Goal: Task Accomplishment & Management: Complete application form

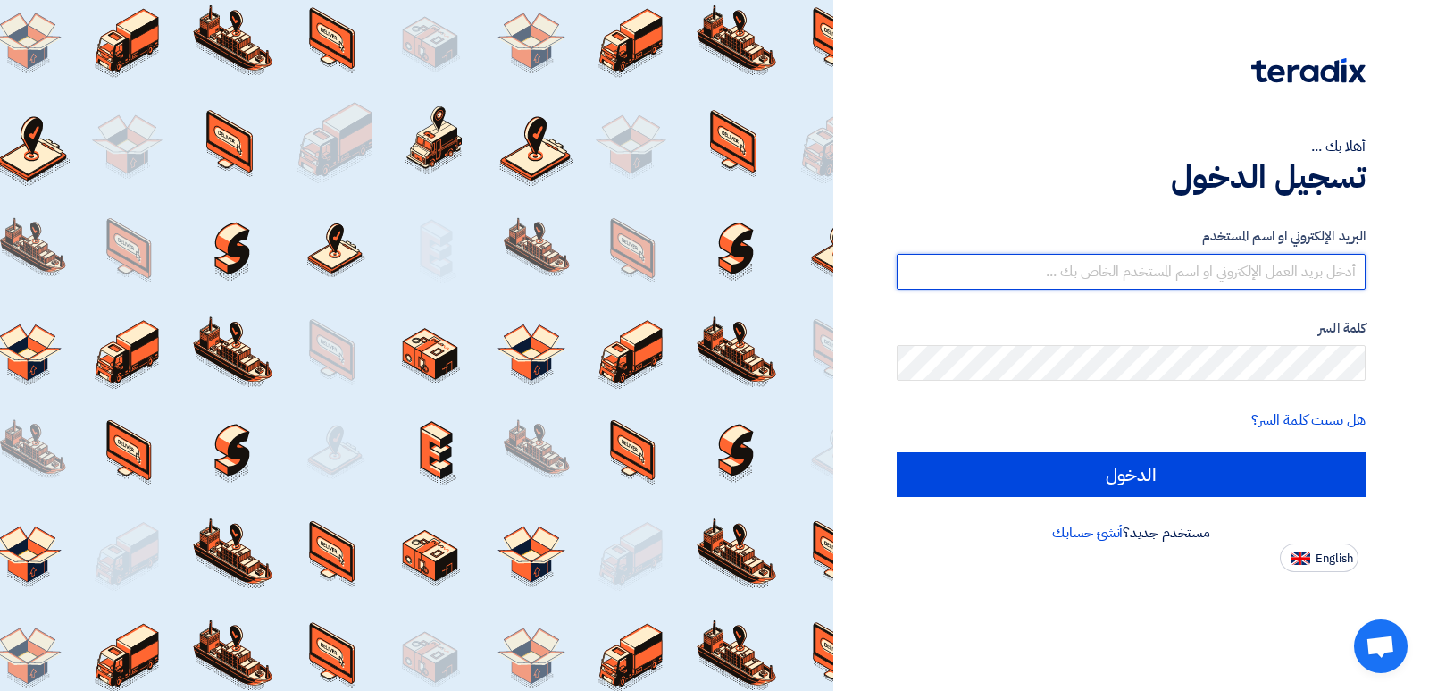
click at [1225, 264] on input "text" at bounding box center [1131, 272] width 469 height 36
type input "[EMAIL_ADDRESS][DOMAIN_NAME]"
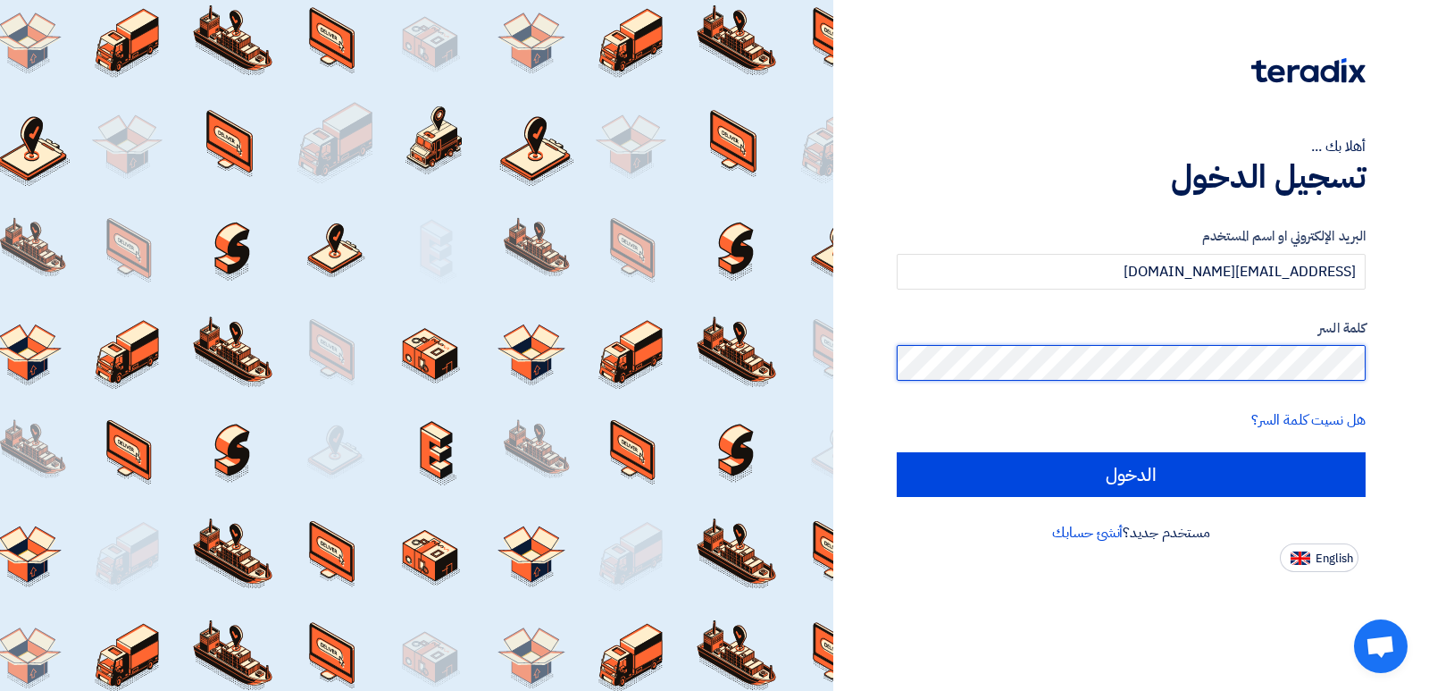
click at [897, 452] on input "الدخول" at bounding box center [1131, 474] width 469 height 45
type input "Sign in"
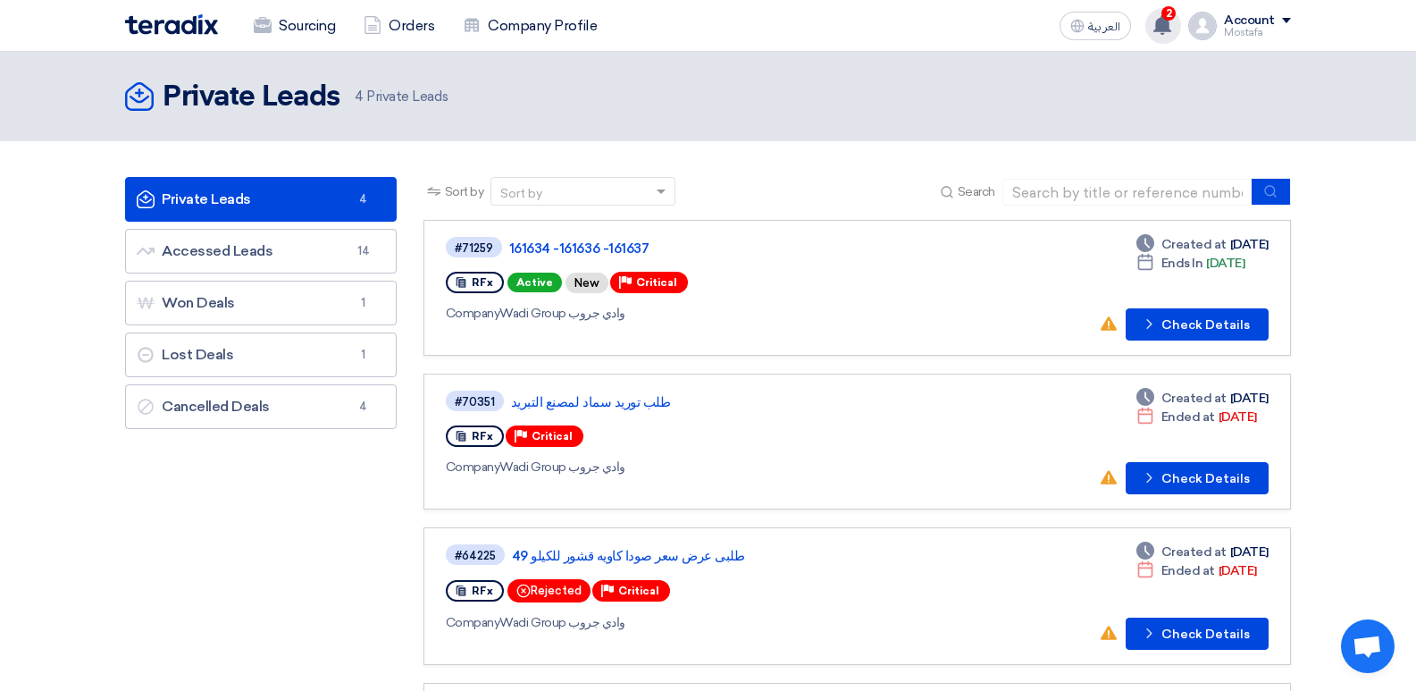
click at [1158, 26] on use at bounding box center [1162, 25] width 18 height 20
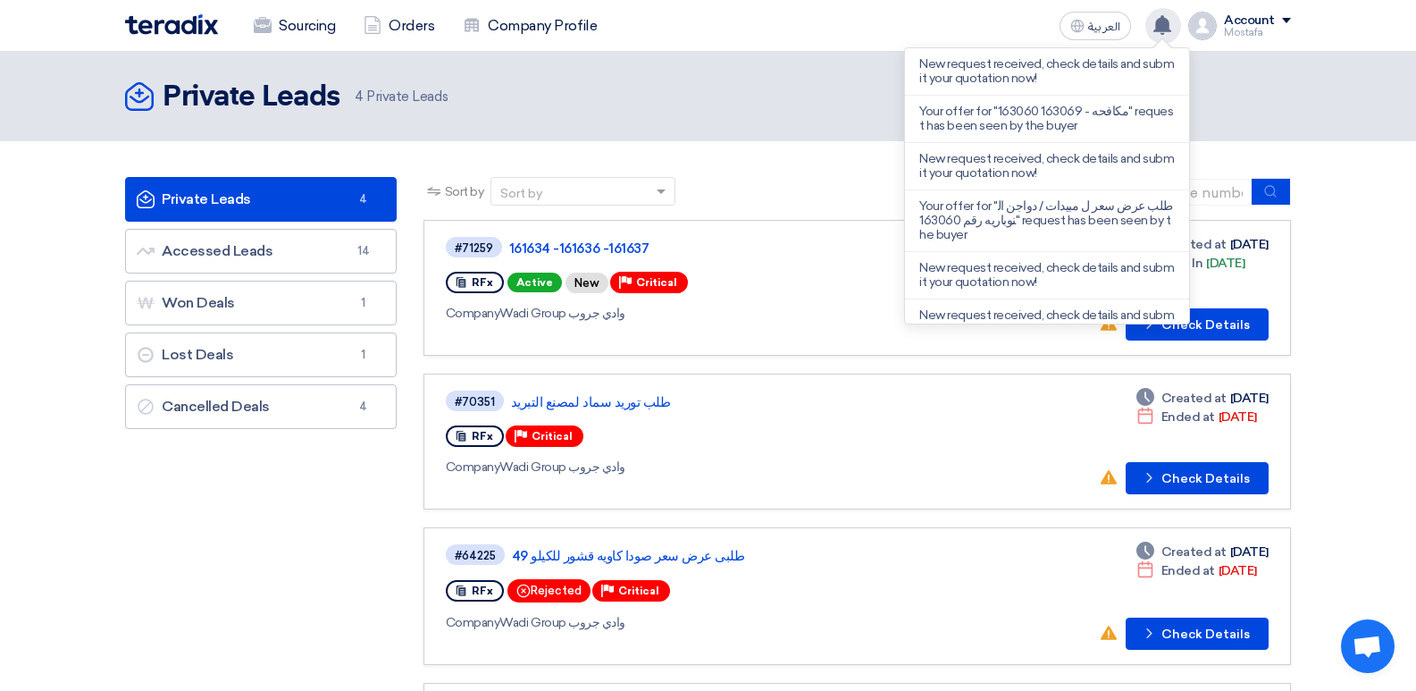
click at [1164, 20] on use at bounding box center [1162, 25] width 18 height 20
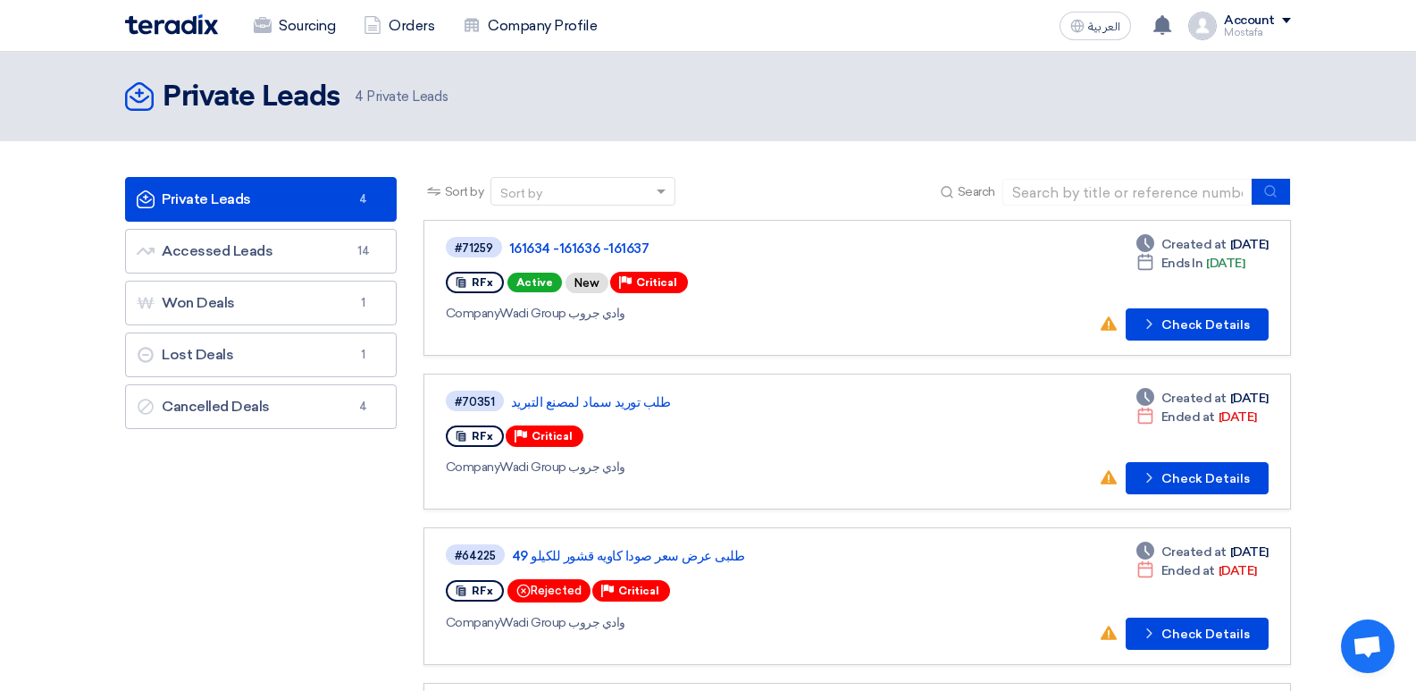
click at [876, 298] on div "#71259 161634 -161636 -161637 RFx Active New Priority Critical Company Wadi Gro…" at bounding box center [703, 287] width 514 height 105
click at [560, 243] on link "161634 -161636 -161637" at bounding box center [732, 248] width 447 height 16
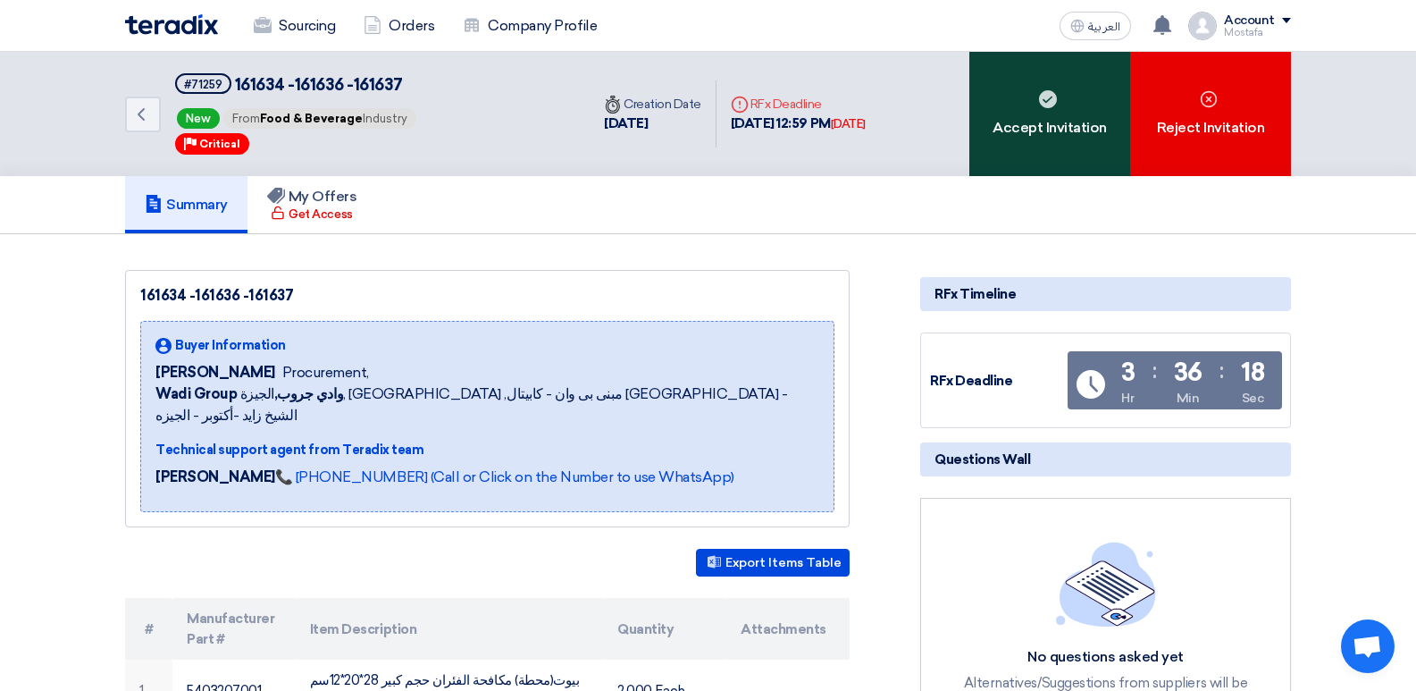
click at [1029, 140] on div "Accept Invitation" at bounding box center [1049, 114] width 161 height 124
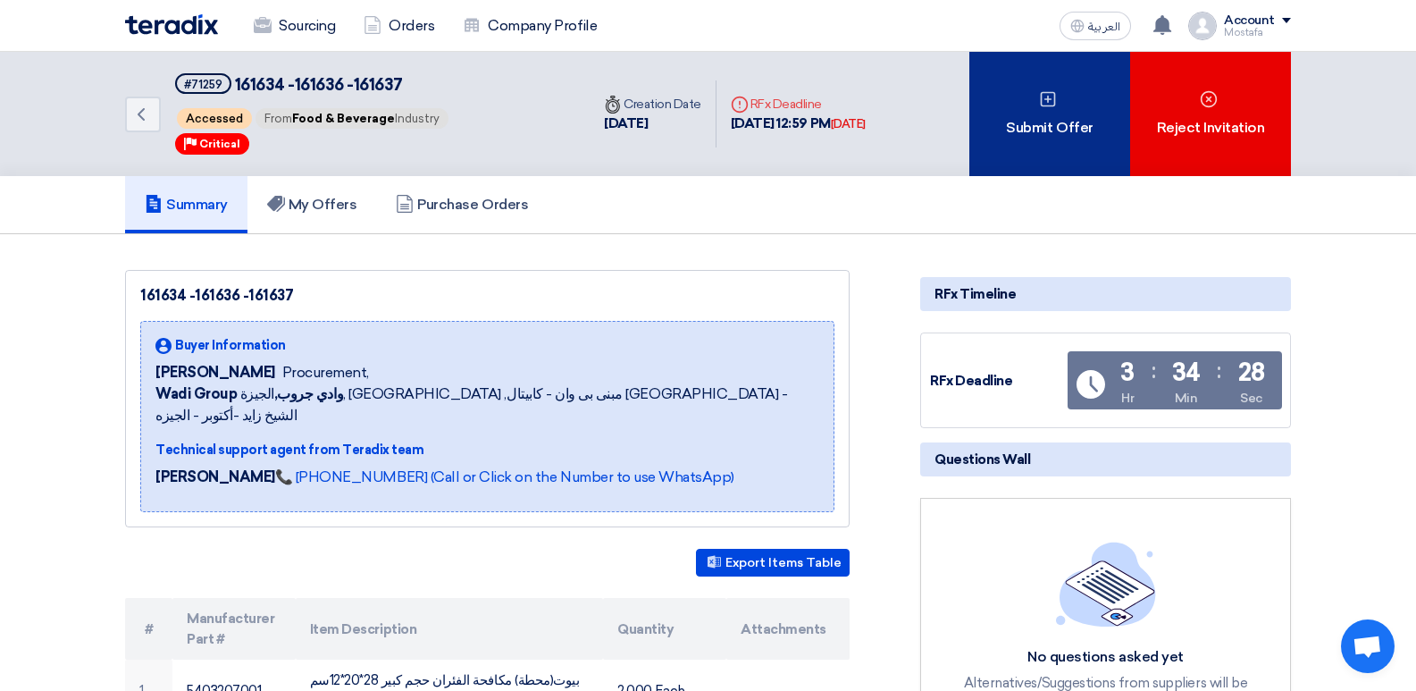
click at [1013, 138] on div "Submit Offer" at bounding box center [1049, 114] width 161 height 124
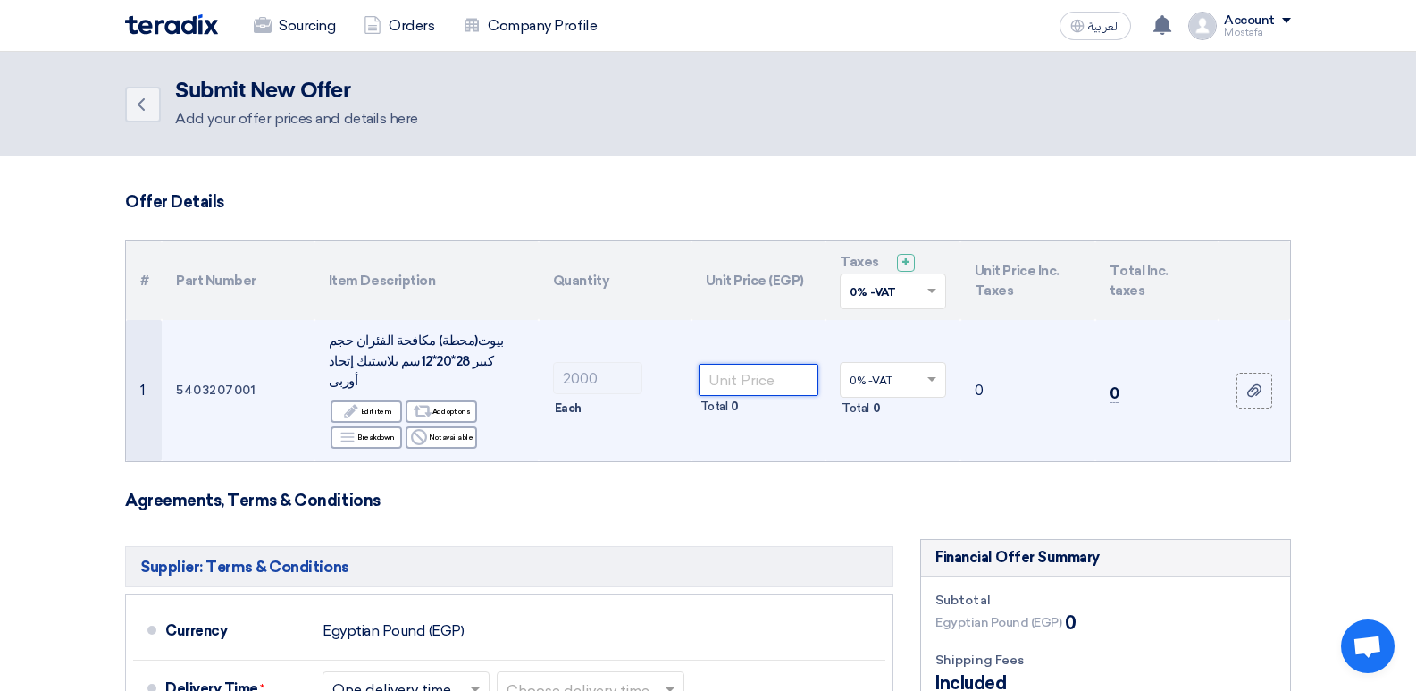
click at [747, 371] on input "number" at bounding box center [759, 380] width 121 height 32
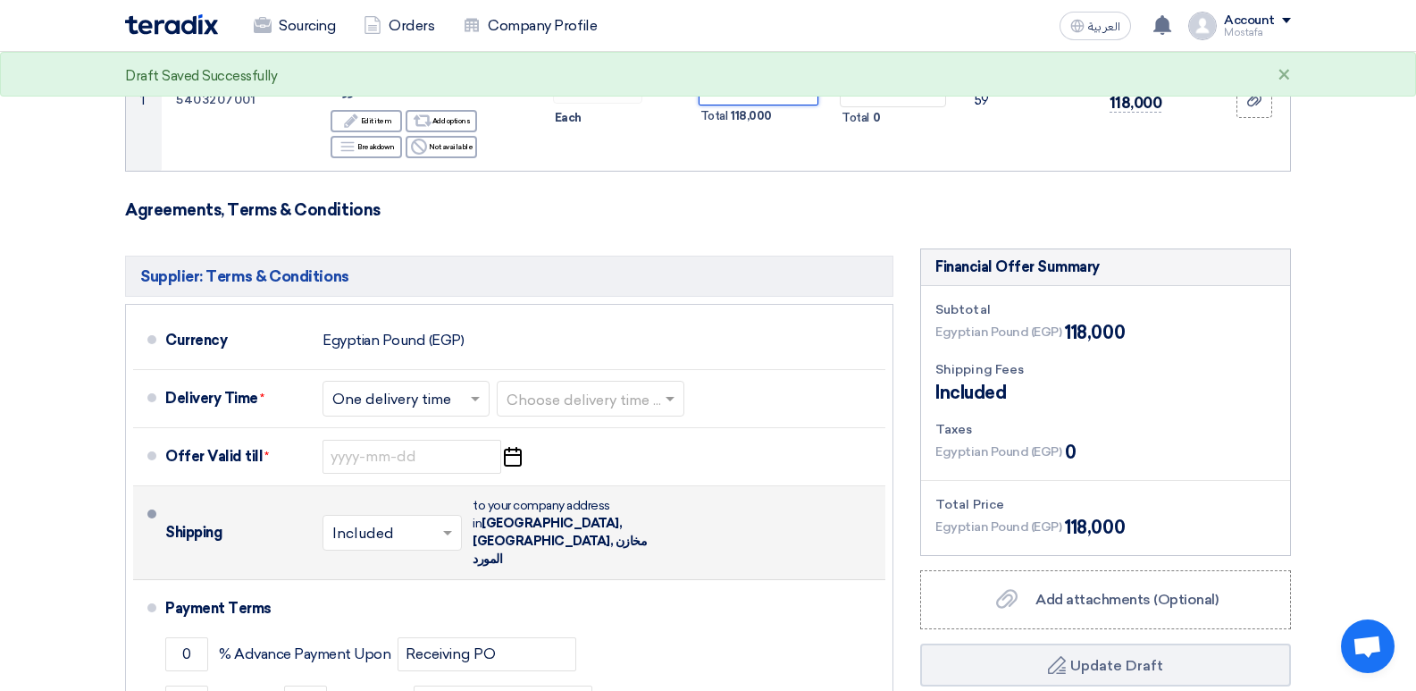
scroll to position [357, 0]
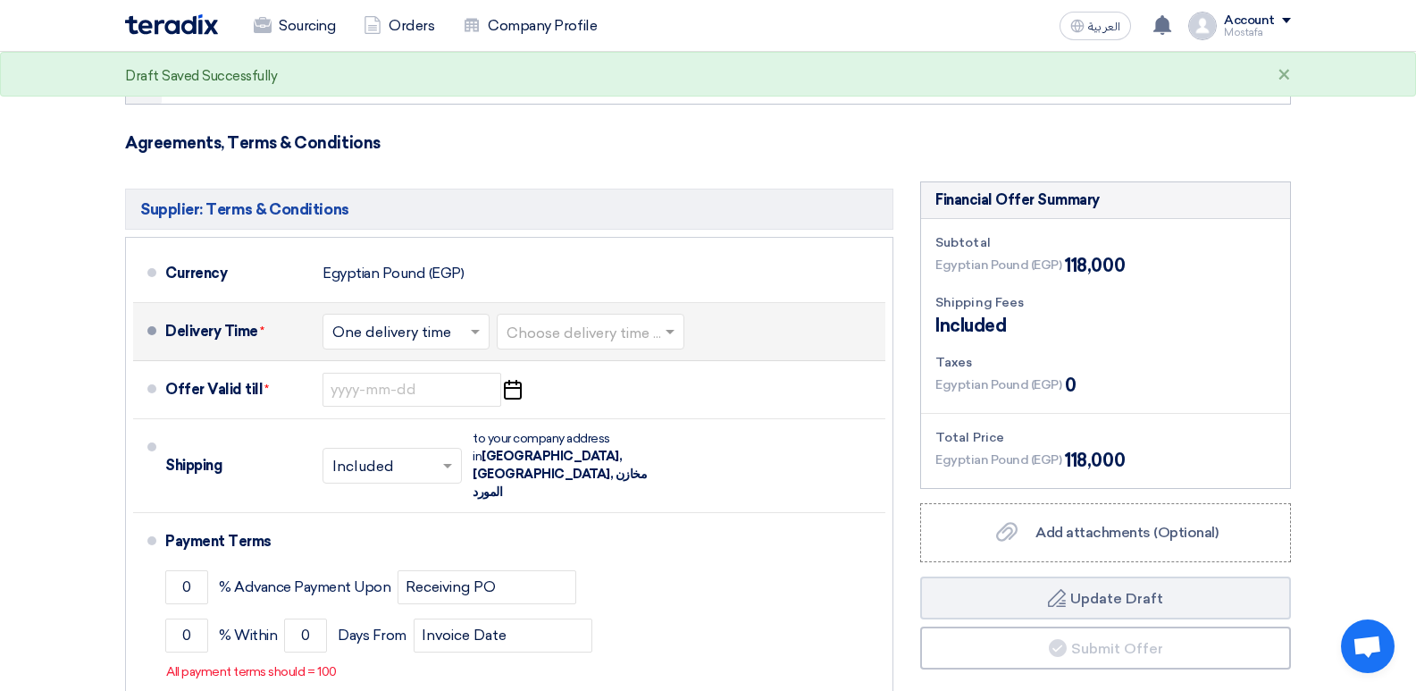
type input "59"
click at [445, 320] on input "text" at bounding box center [406, 333] width 149 height 26
click at [469, 323] on span at bounding box center [477, 332] width 22 height 18
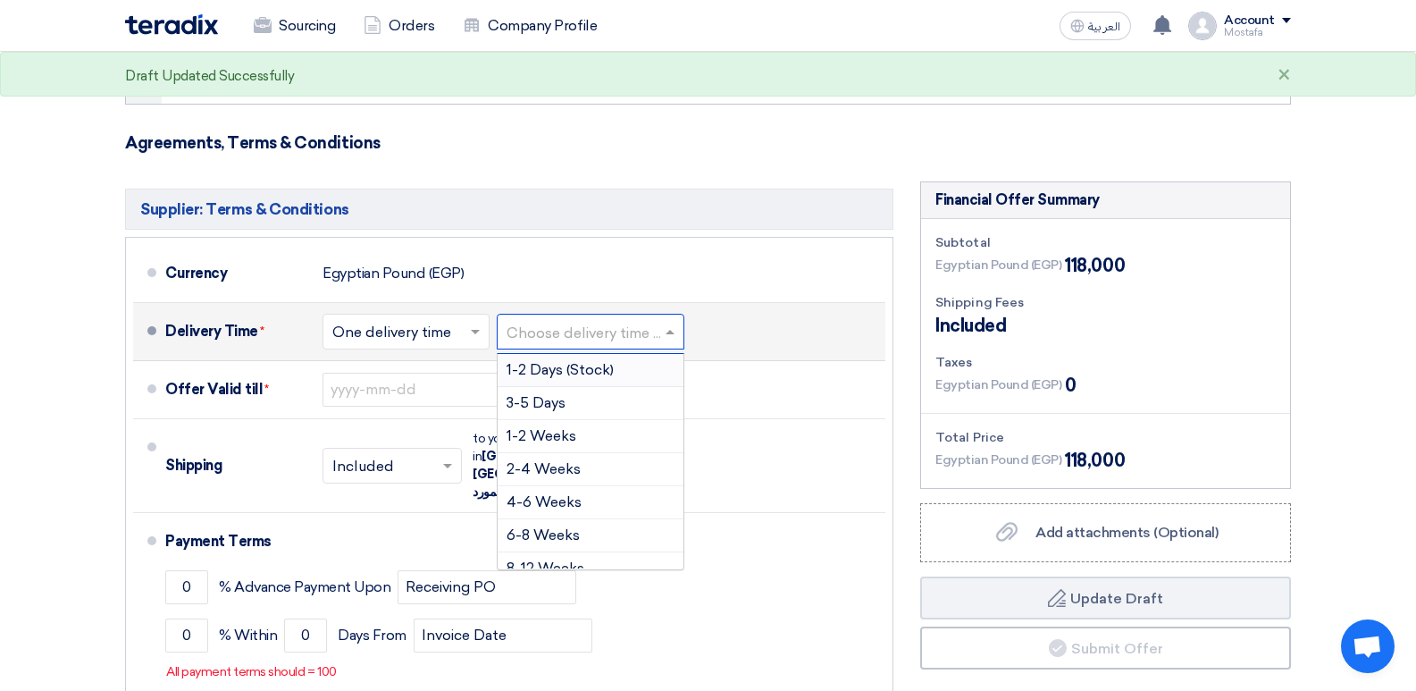
click at [522, 318] on div at bounding box center [591, 331] width 186 height 26
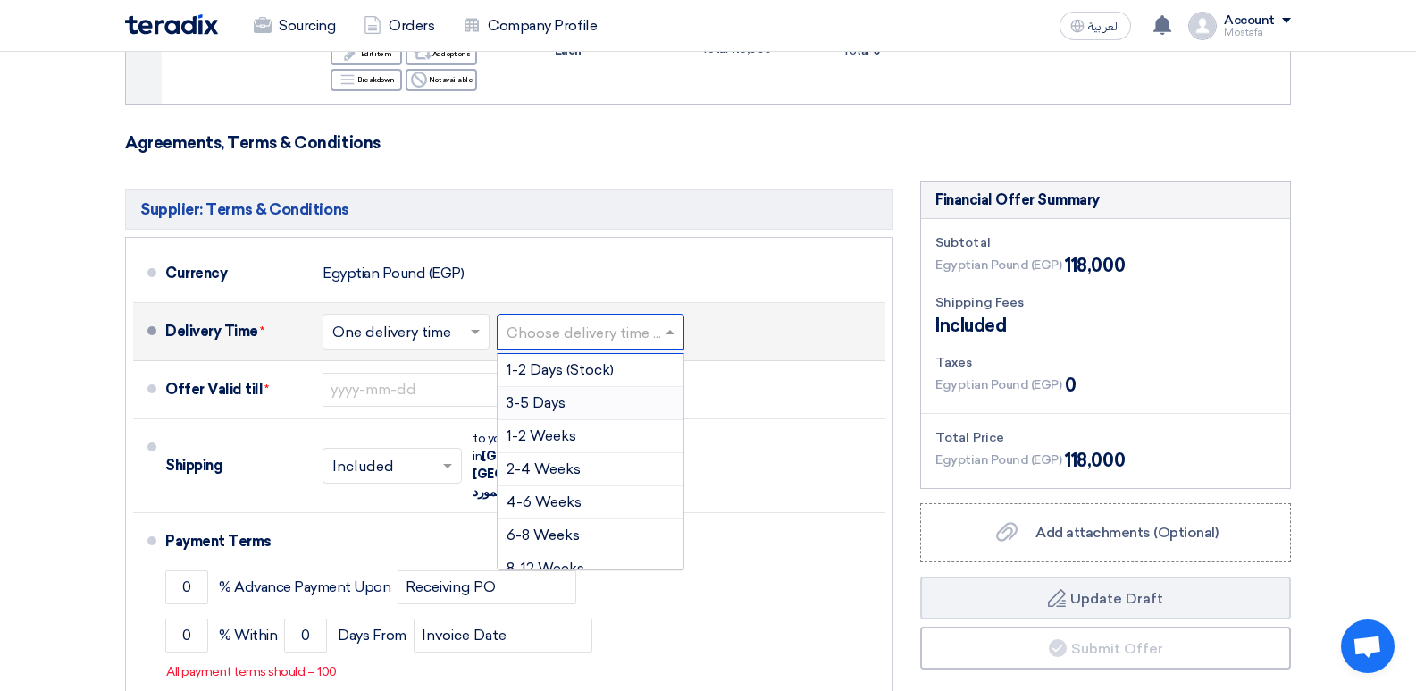
click at [539, 394] on span "3-5 Days" at bounding box center [536, 402] width 59 height 17
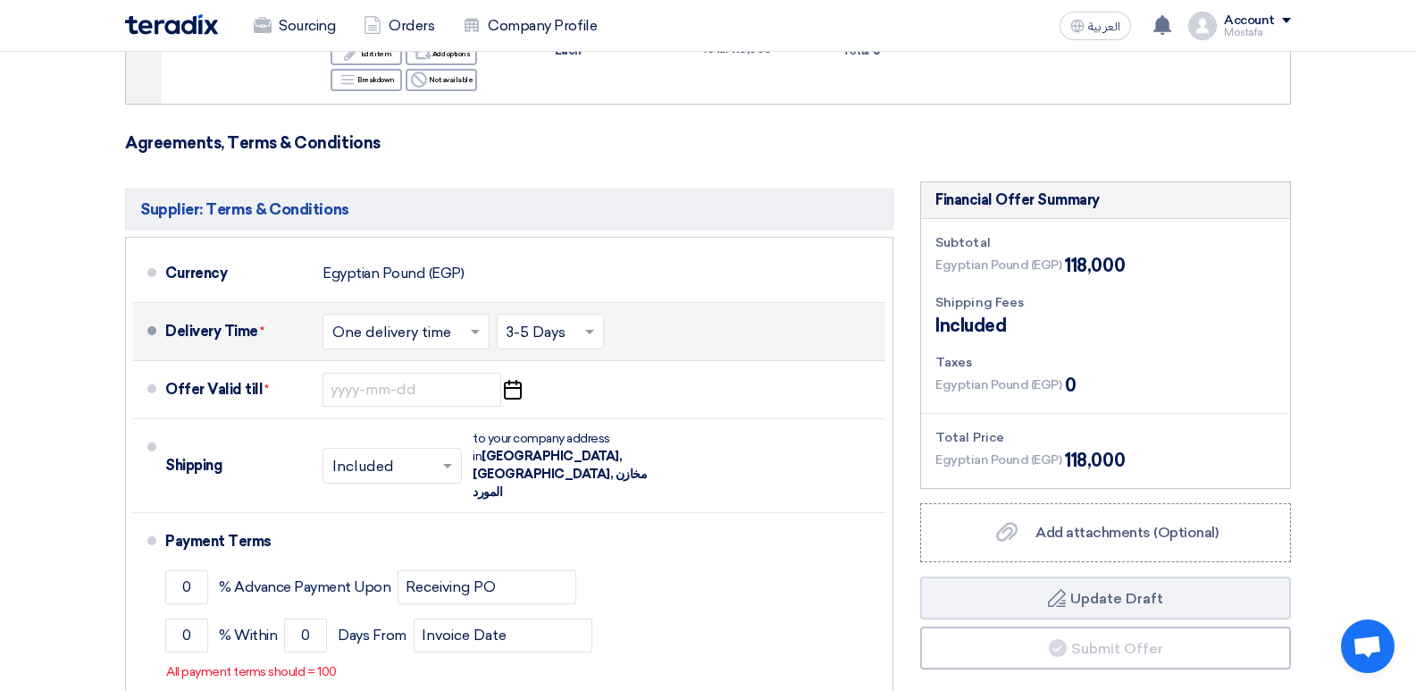
click at [576, 320] on input "text" at bounding box center [551, 333] width 89 height 26
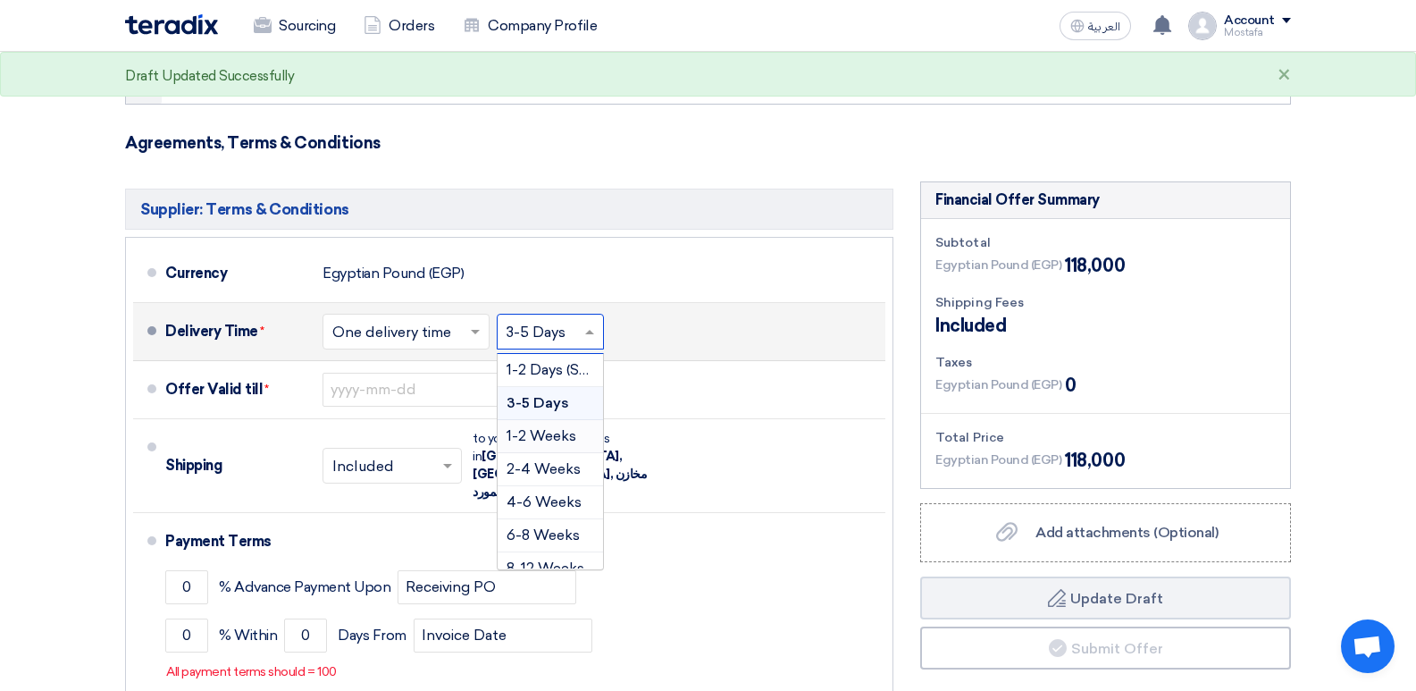
click at [537, 427] on span "1-2 Weeks" at bounding box center [542, 435] width 70 height 17
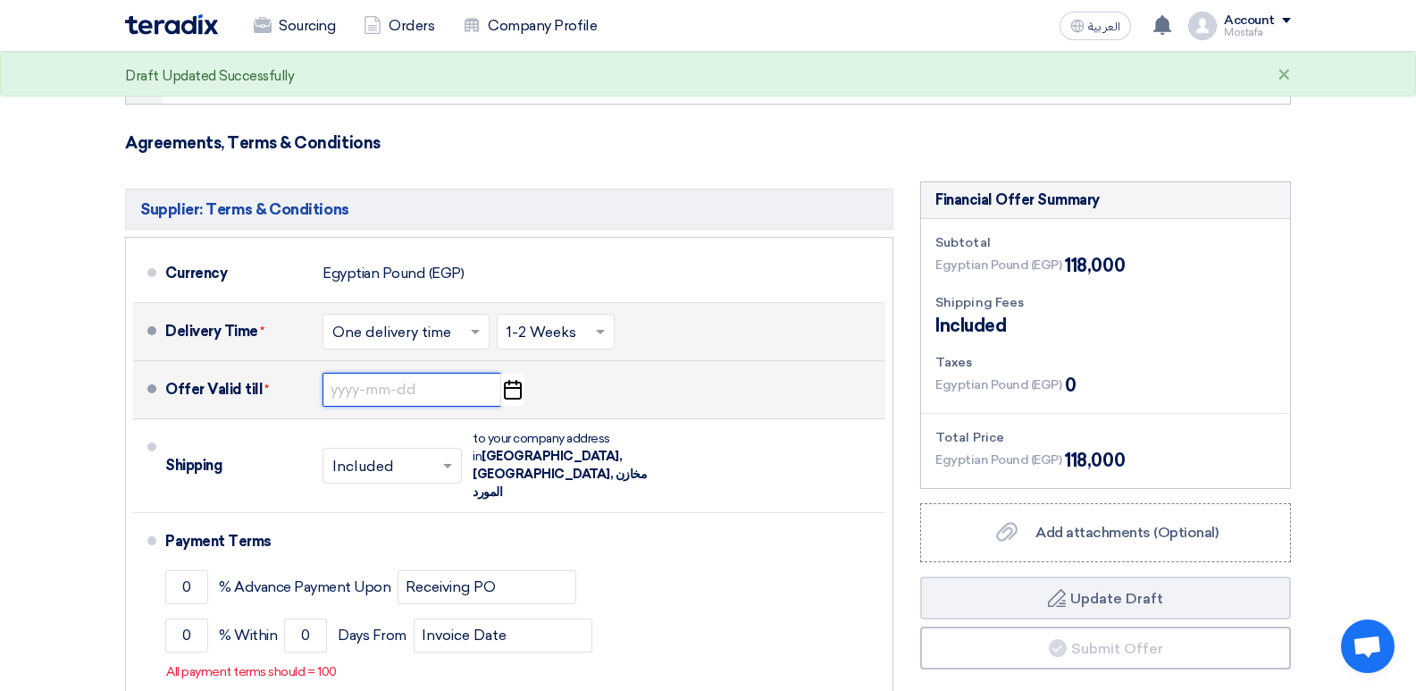
click at [379, 373] on input at bounding box center [412, 390] width 179 height 34
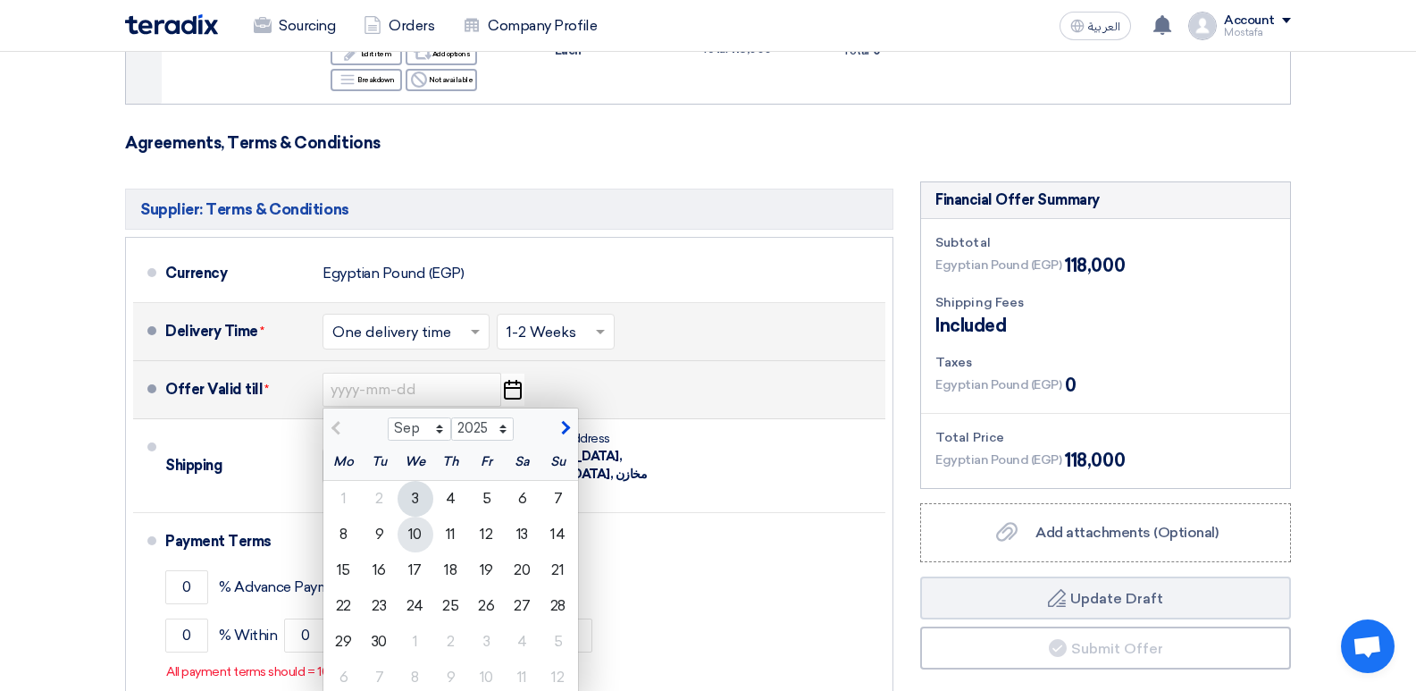
click at [418, 516] on div "10" at bounding box center [416, 534] width 36 height 36
type input "[DATE]"
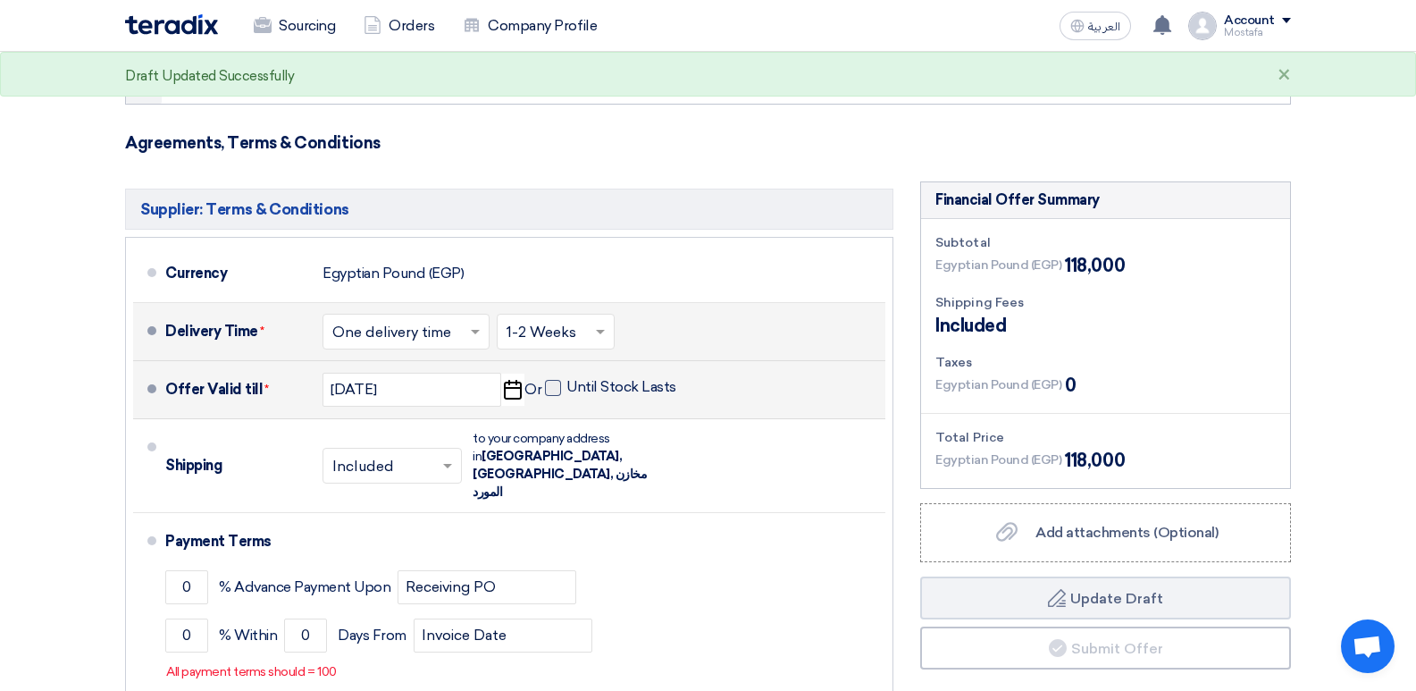
click at [548, 380] on span at bounding box center [553, 388] width 16 height 16
click at [566, 378] on input "Until Stock Lasts" at bounding box center [622, 395] width 113 height 34
checkbox input "true"
click at [368, 373] on input "[DATE]" at bounding box center [412, 390] width 179 height 34
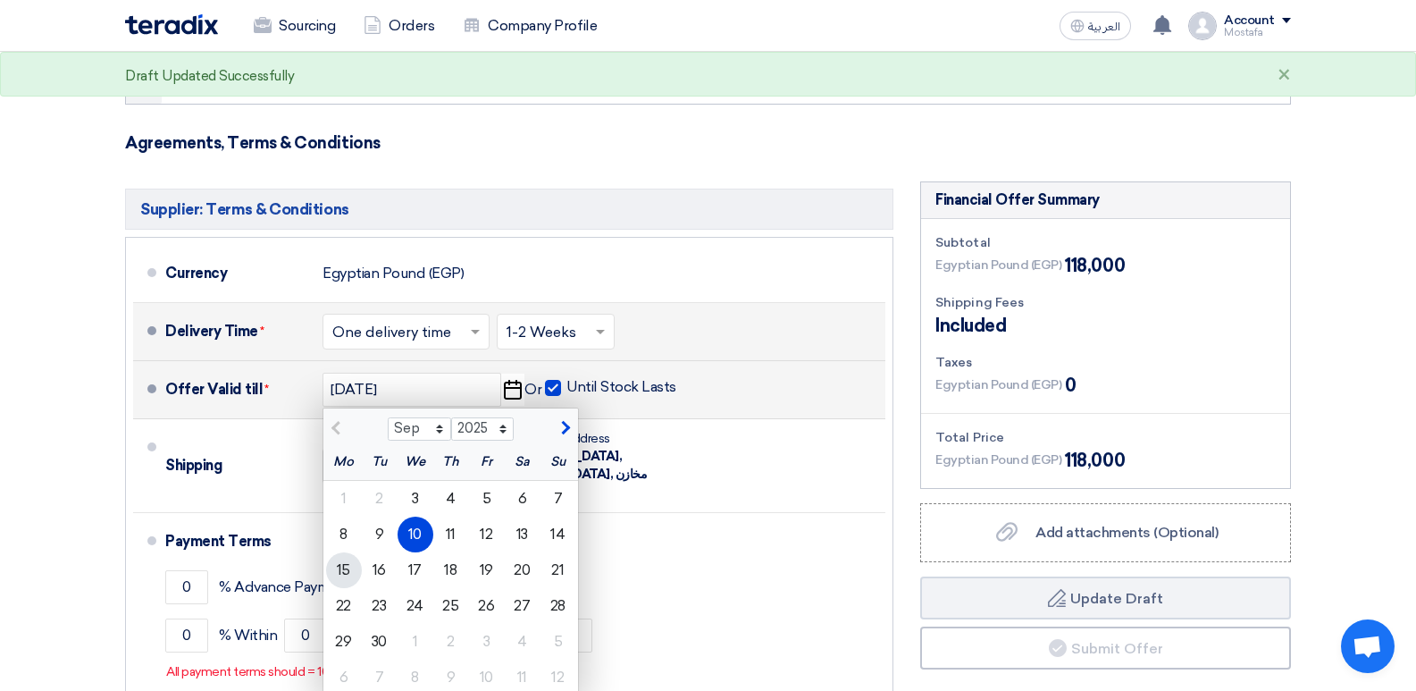
click at [337, 552] on div "15" at bounding box center [344, 570] width 36 height 36
type input "[DATE]"
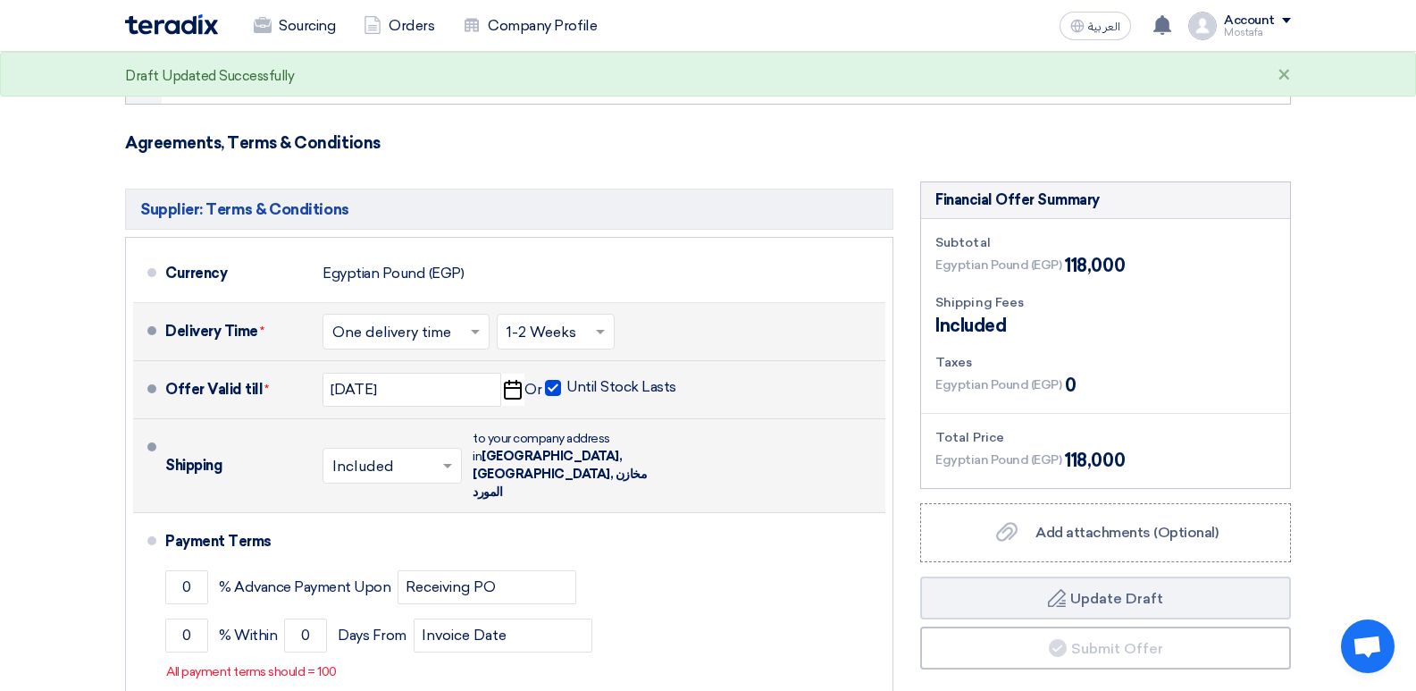
click at [430, 454] on input "text" at bounding box center [393, 467] width 122 height 26
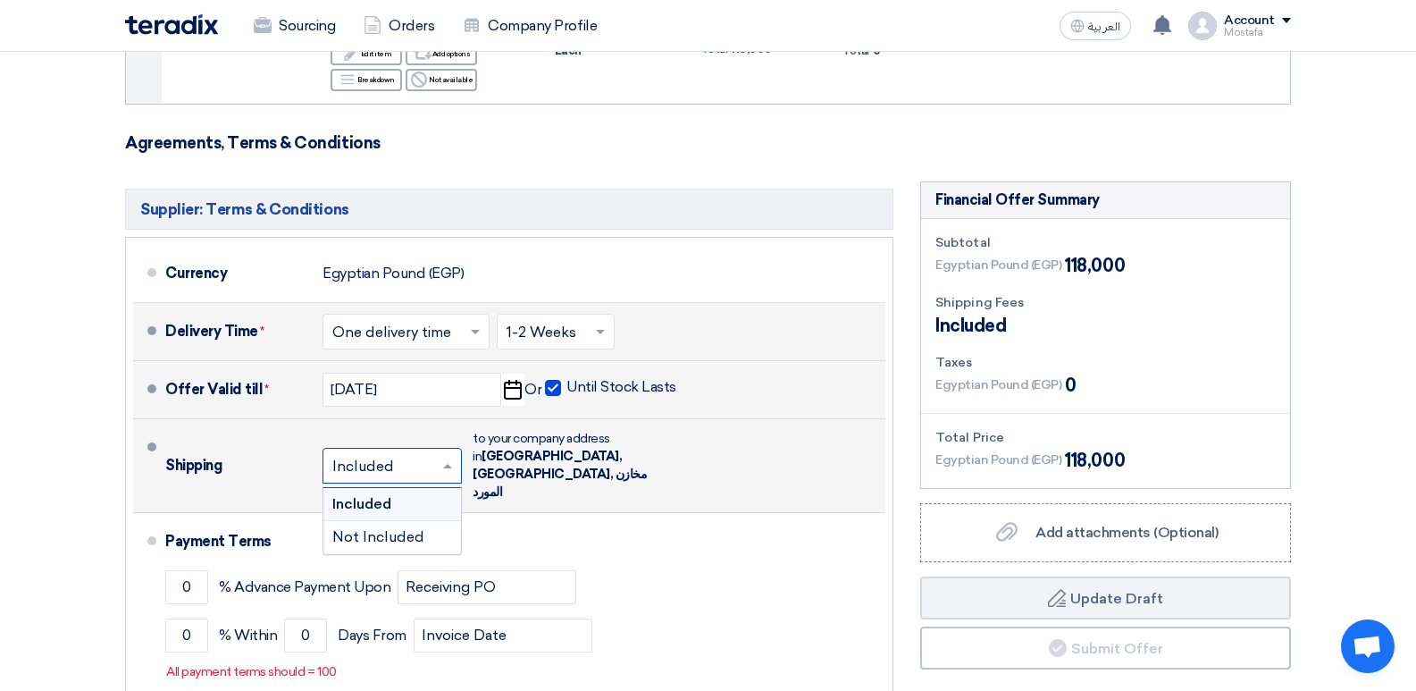
click at [430, 454] on input "text" at bounding box center [393, 467] width 122 height 26
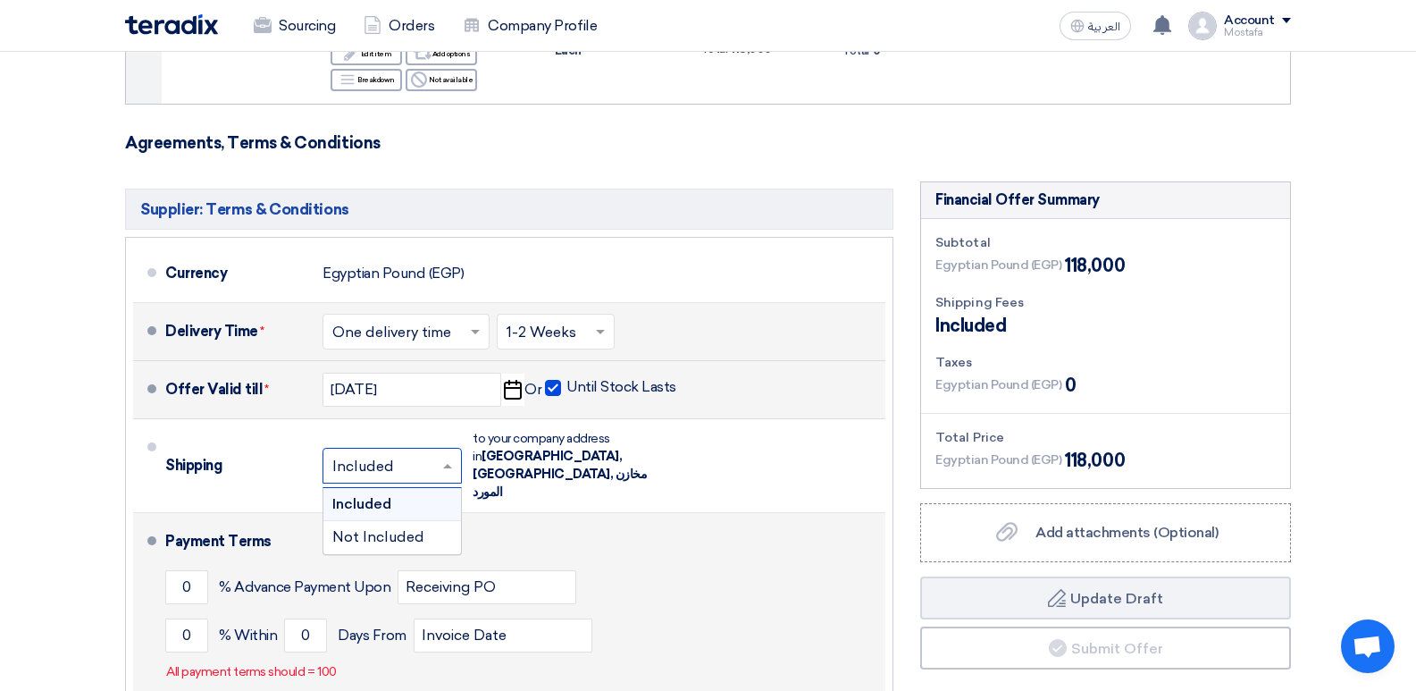
click at [560, 520] on div "Payment Terms" at bounding box center [514, 541] width 699 height 43
click at [187, 618] on input "0" at bounding box center [186, 635] width 43 height 34
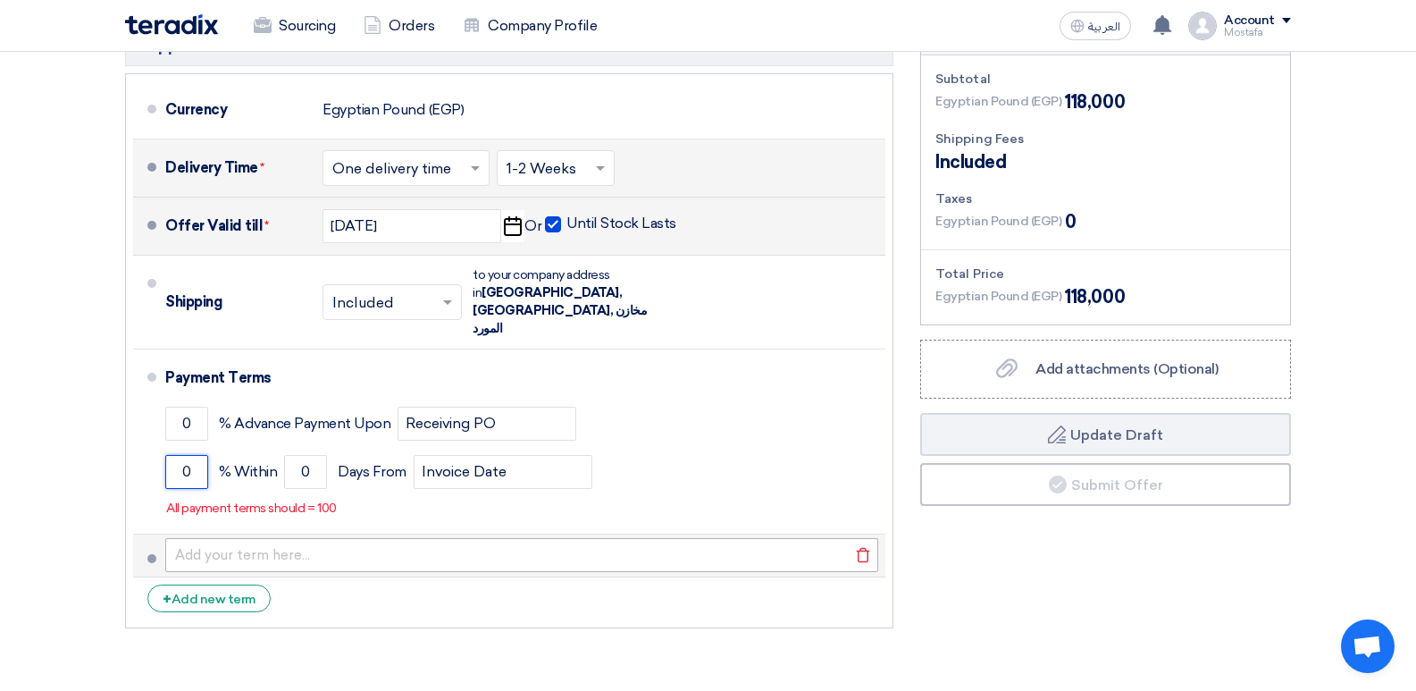
scroll to position [536, 0]
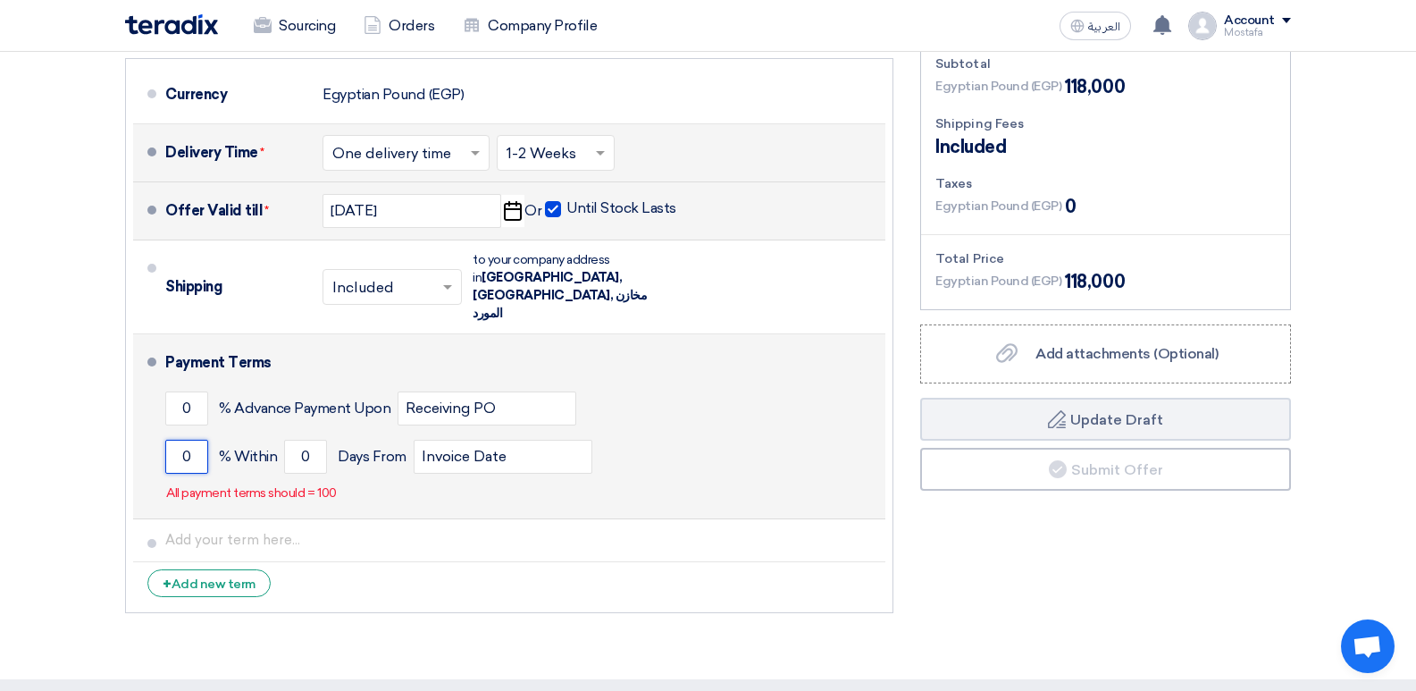
drag, startPoint x: 179, startPoint y: 402, endPoint x: 206, endPoint y: 402, distance: 27.7
click at [206, 440] on input "0" at bounding box center [186, 457] width 43 height 34
type input "100"
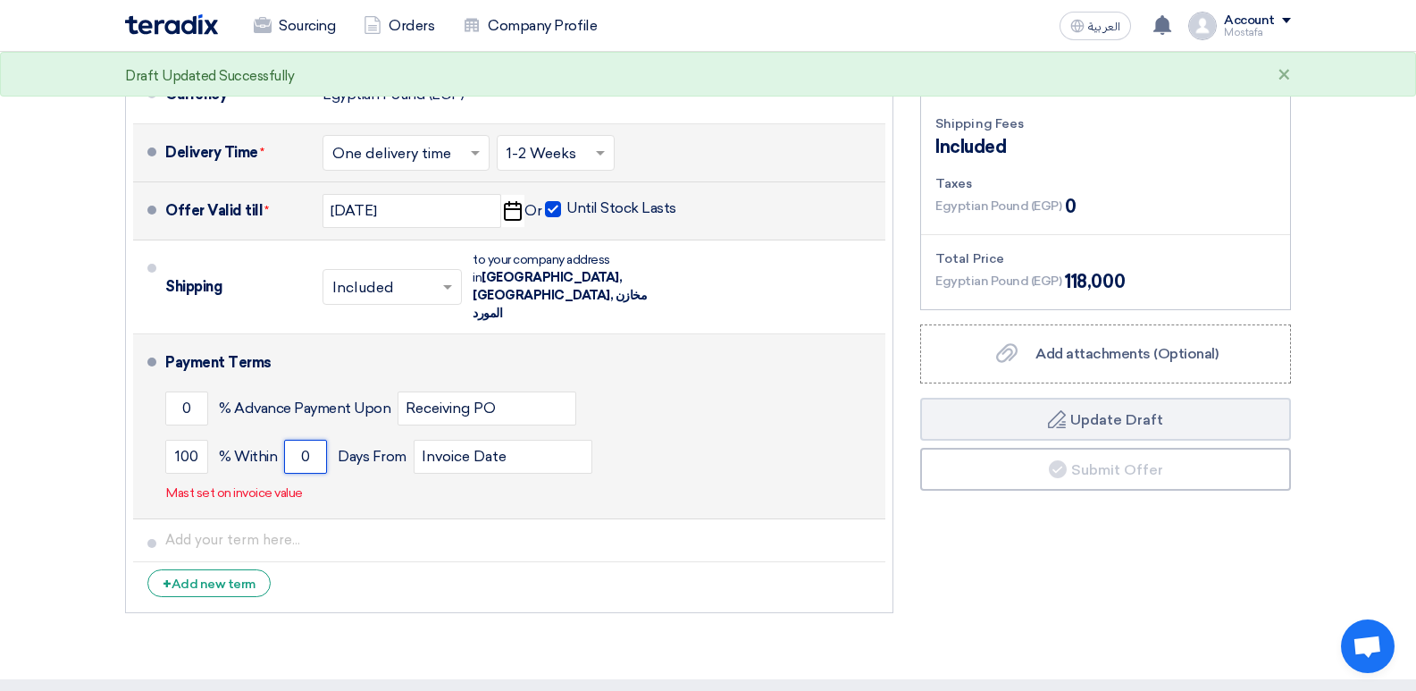
drag, startPoint x: 296, startPoint y: 403, endPoint x: 319, endPoint y: 403, distance: 23.2
click at [319, 440] on input "0" at bounding box center [305, 457] width 43 height 34
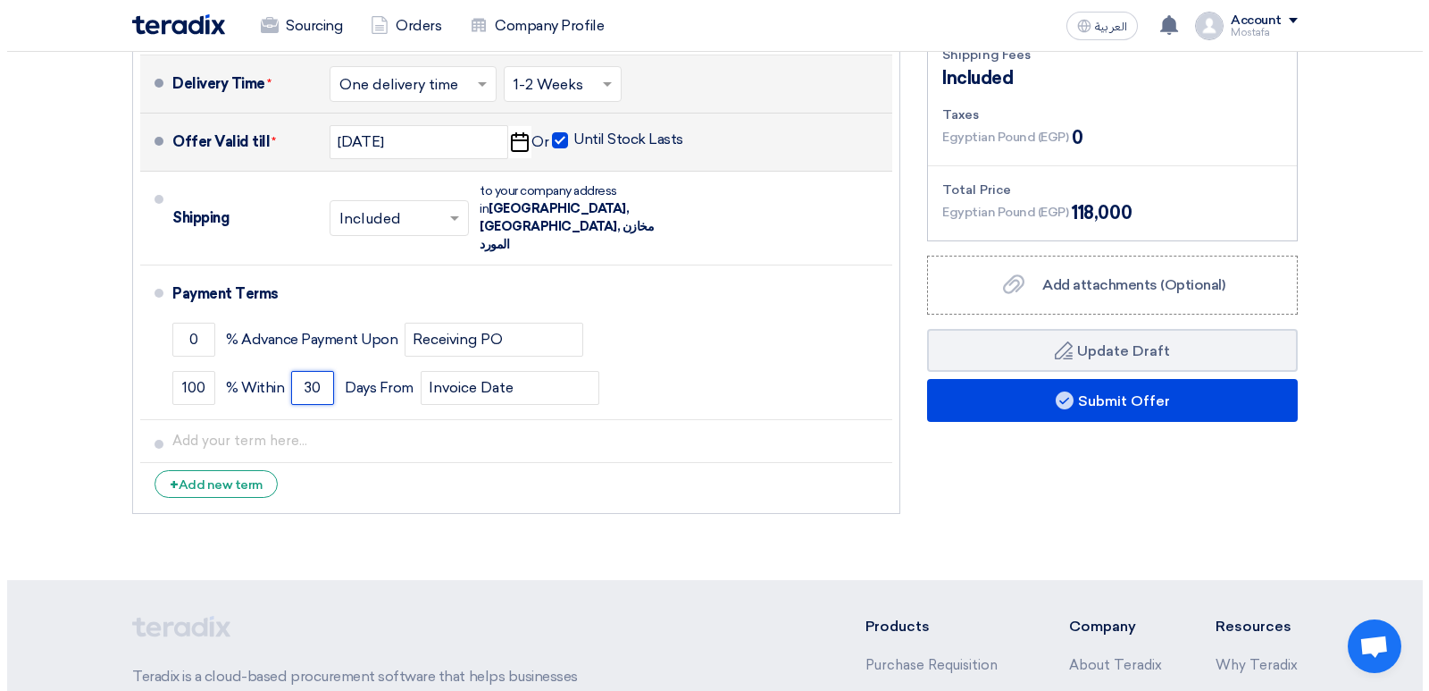
scroll to position [625, 0]
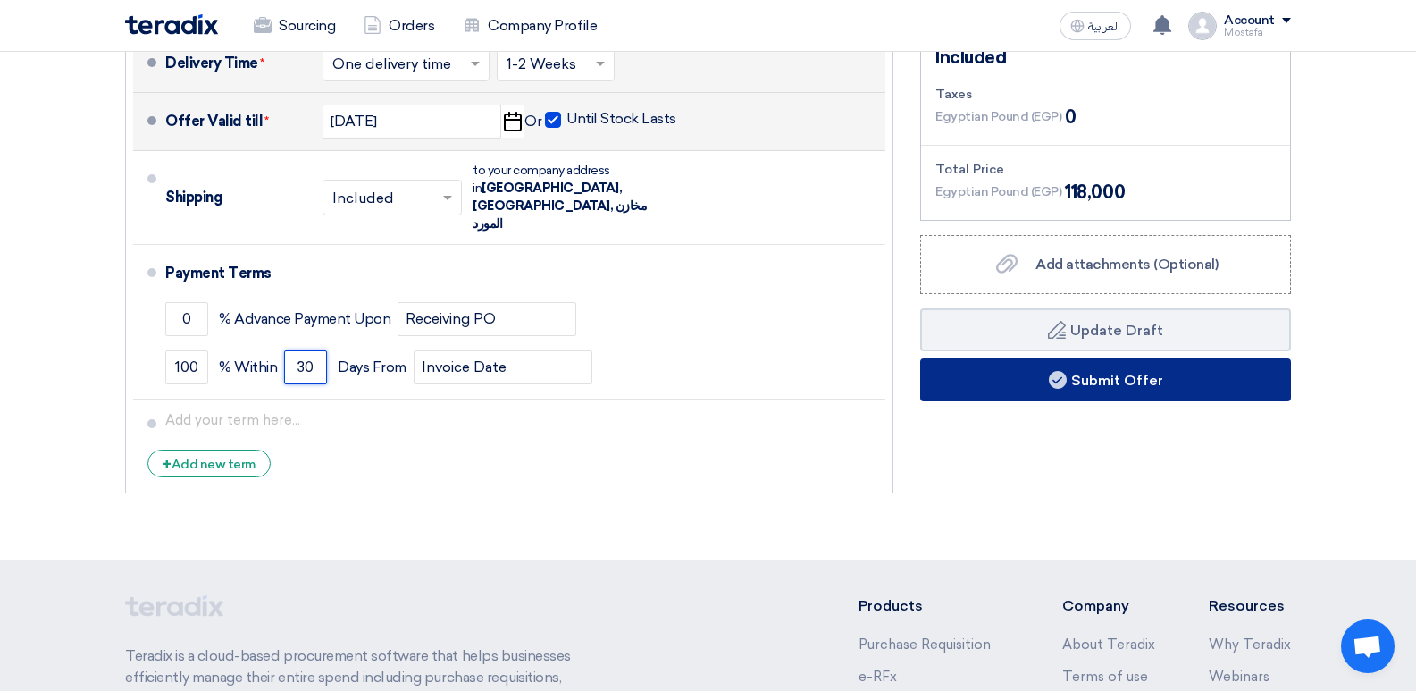
type input "30"
click at [1108, 358] on button "Submit Offer" at bounding box center [1105, 379] width 371 height 43
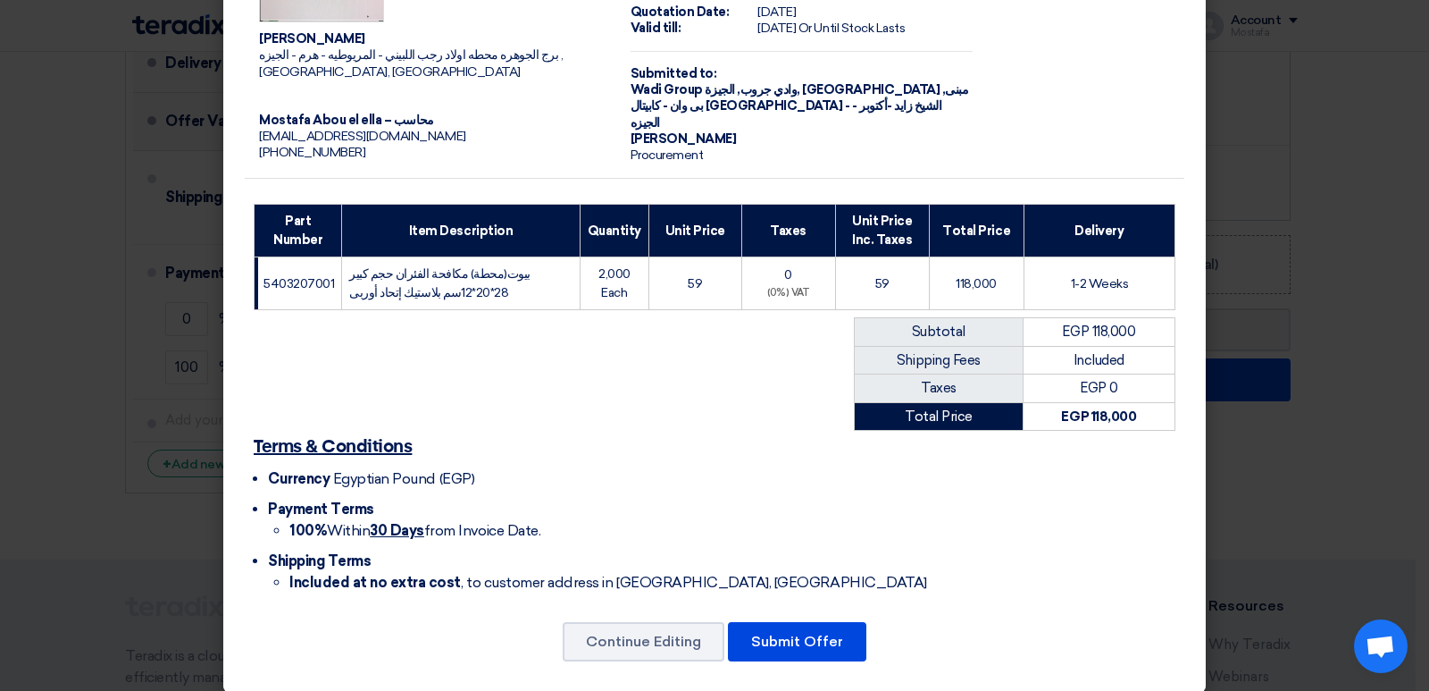
scroll to position [88, 0]
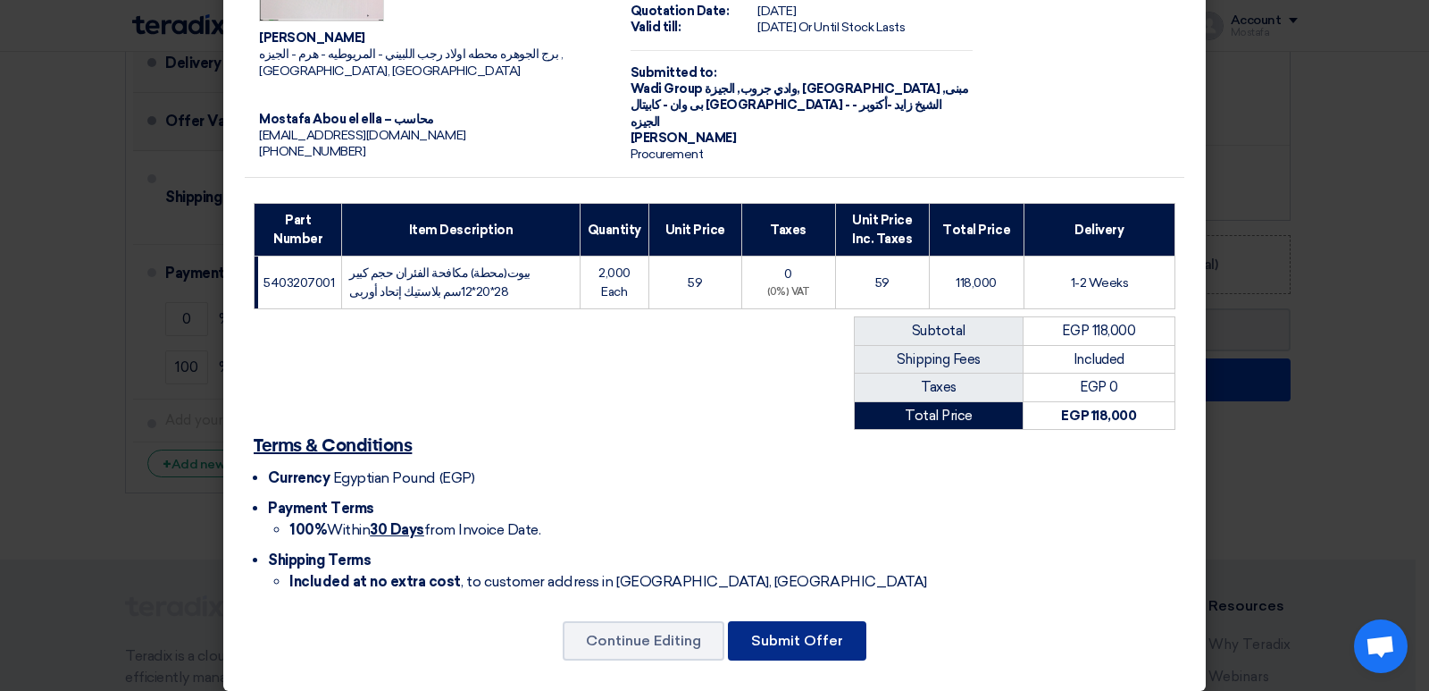
click at [808, 621] on button "Submit Offer" at bounding box center [797, 640] width 138 height 39
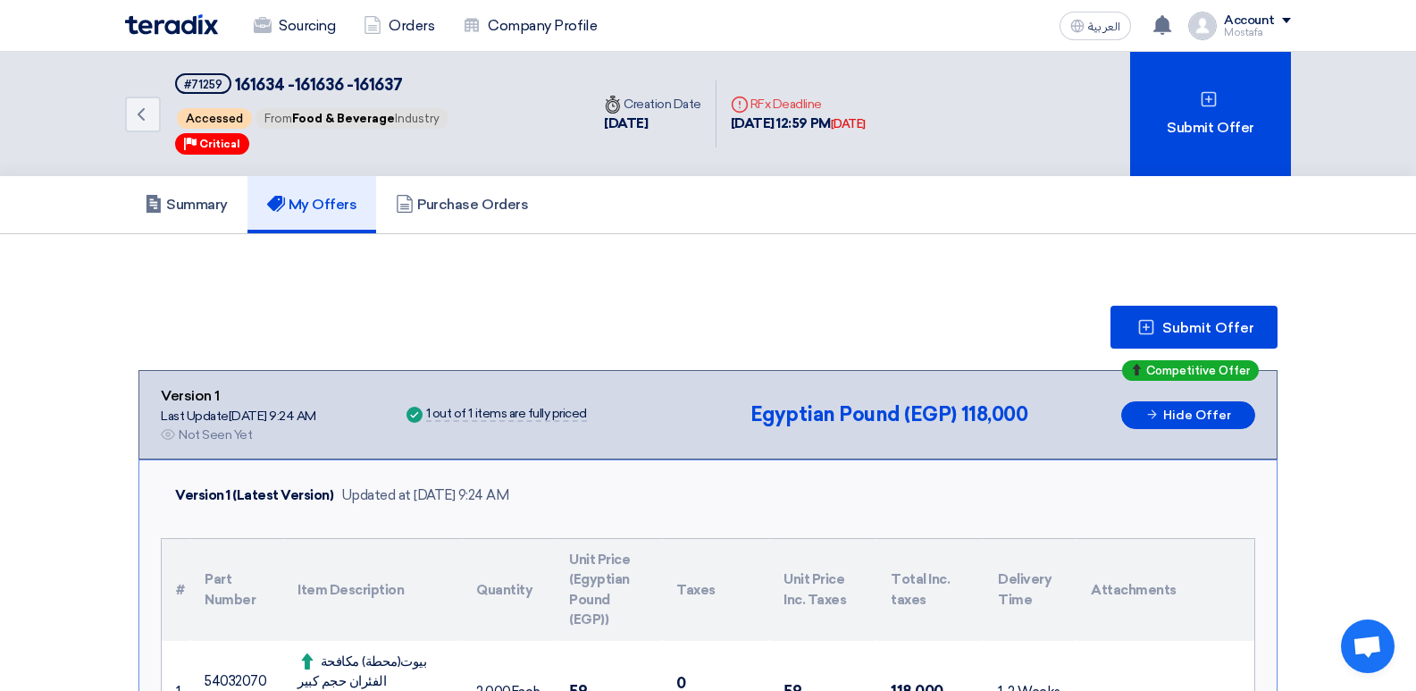
click at [1265, 19] on div "Account" at bounding box center [1249, 20] width 51 height 15
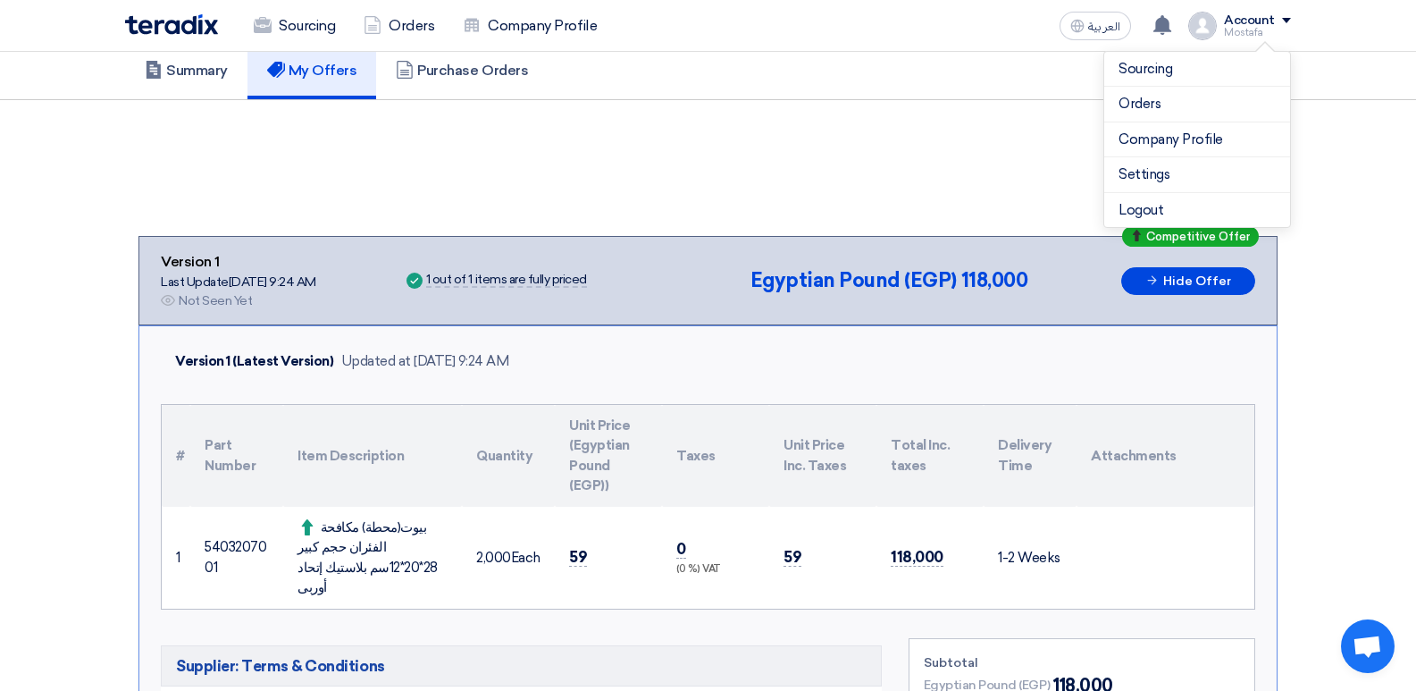
scroll to position [179, 0]
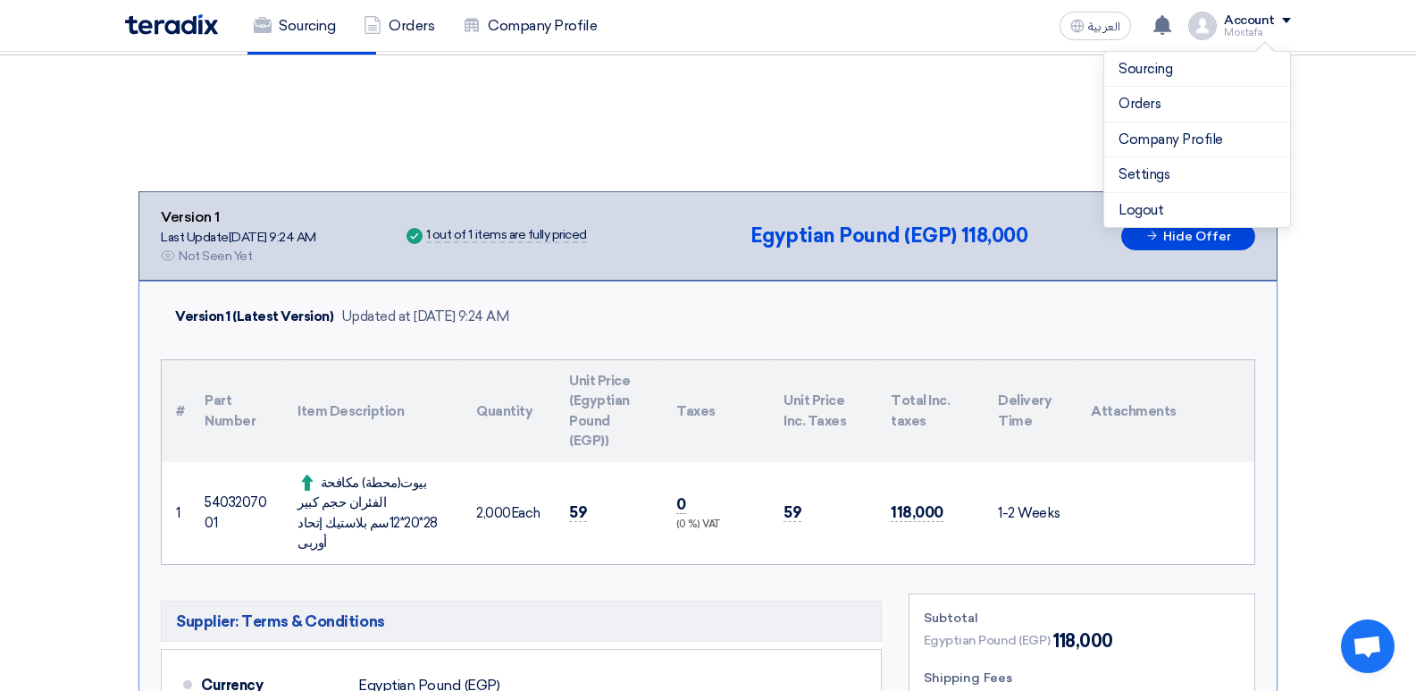
click at [898, 360] on th "Total Inc. taxes" at bounding box center [929, 411] width 107 height 102
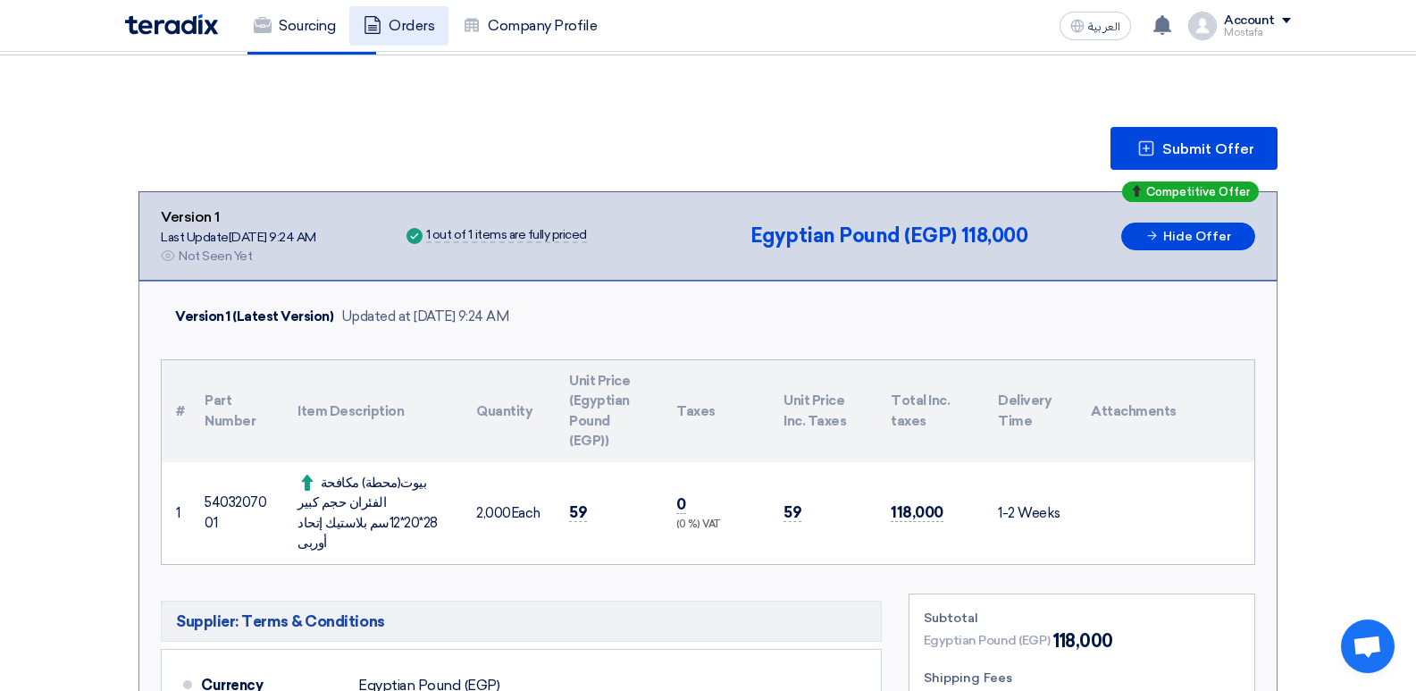
click at [401, 25] on link "Orders" at bounding box center [398, 25] width 99 height 39
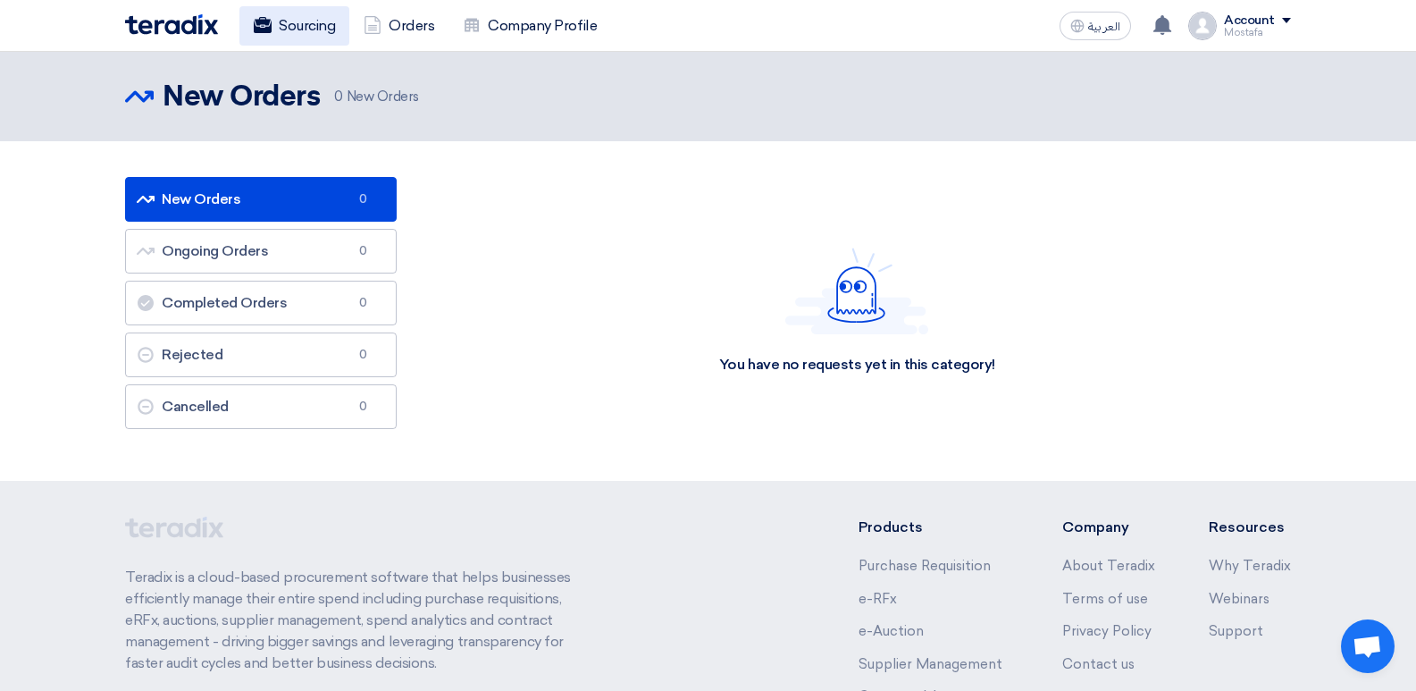
click at [295, 27] on link "Sourcing" at bounding box center [294, 25] width 110 height 39
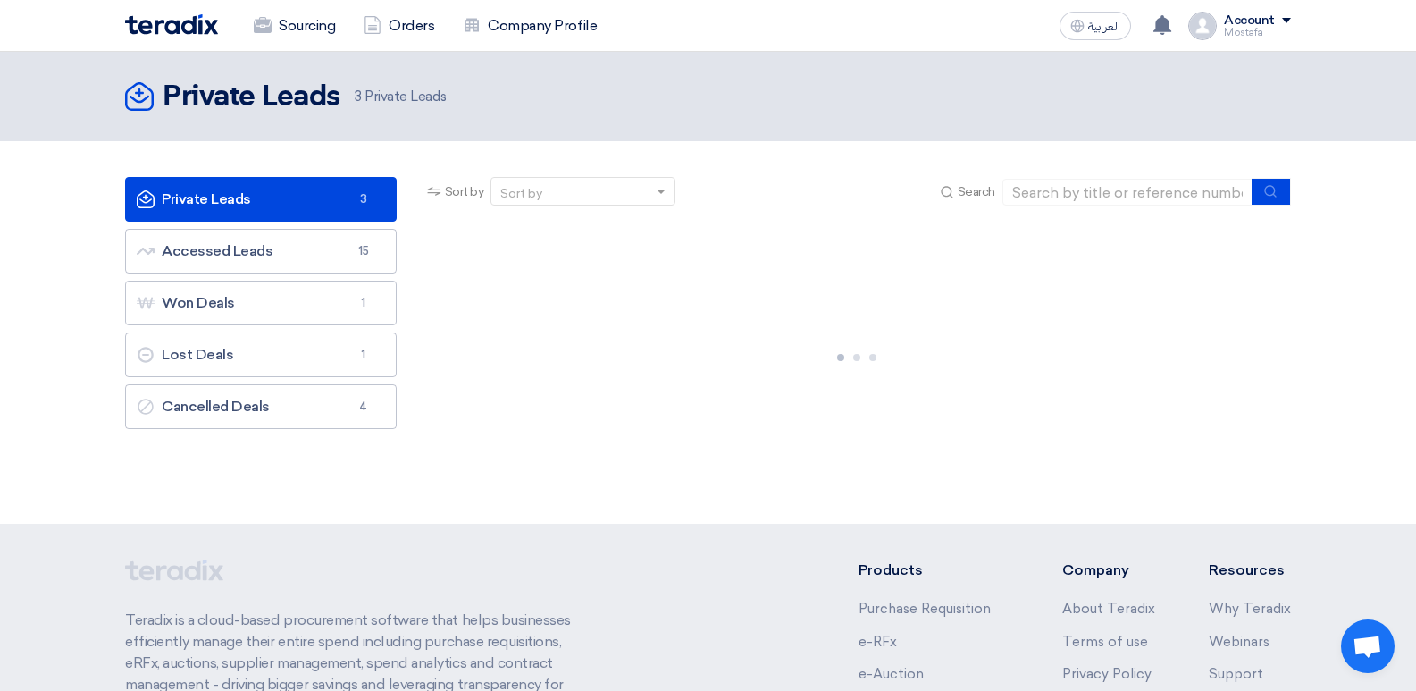
click at [1245, 22] on div "Account" at bounding box center [1249, 20] width 51 height 15
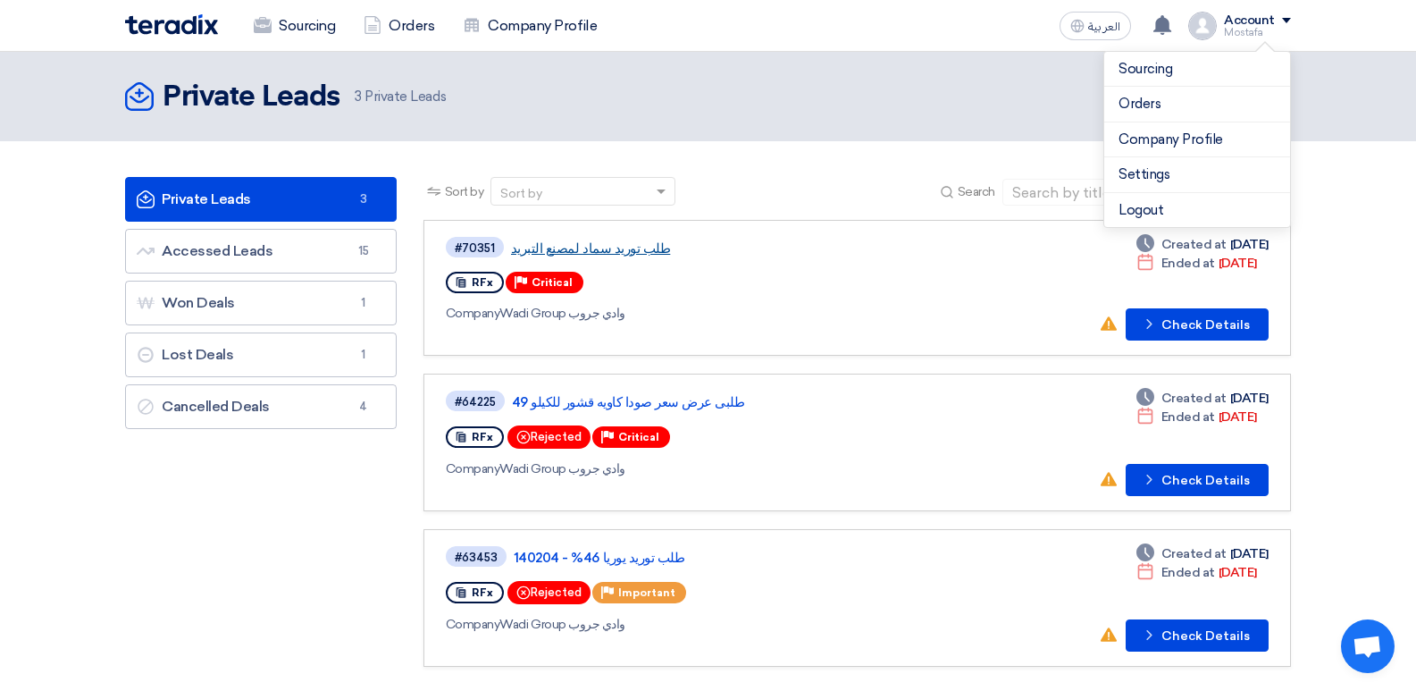
click at [576, 248] on link "طلب توريد سماد لمصنع التبريد" at bounding box center [734, 248] width 447 height 16
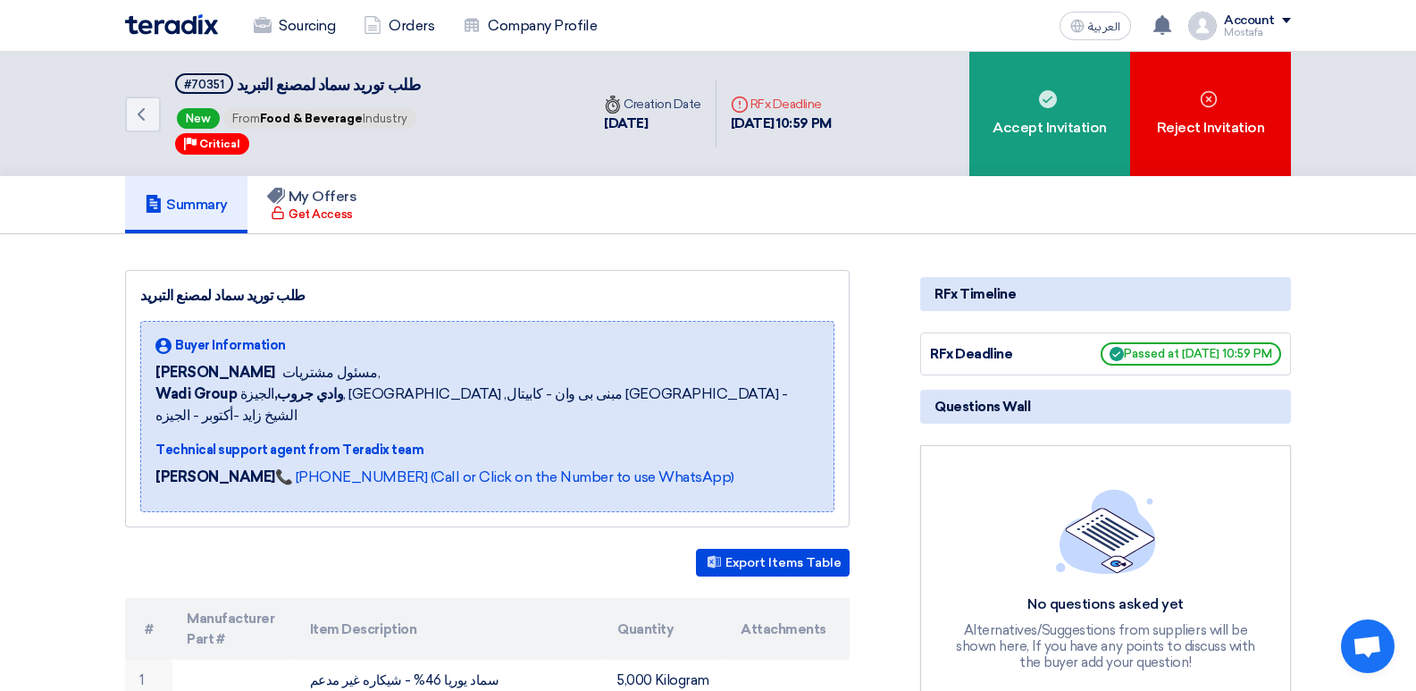
click at [1254, 25] on div "Account" at bounding box center [1249, 20] width 51 height 15
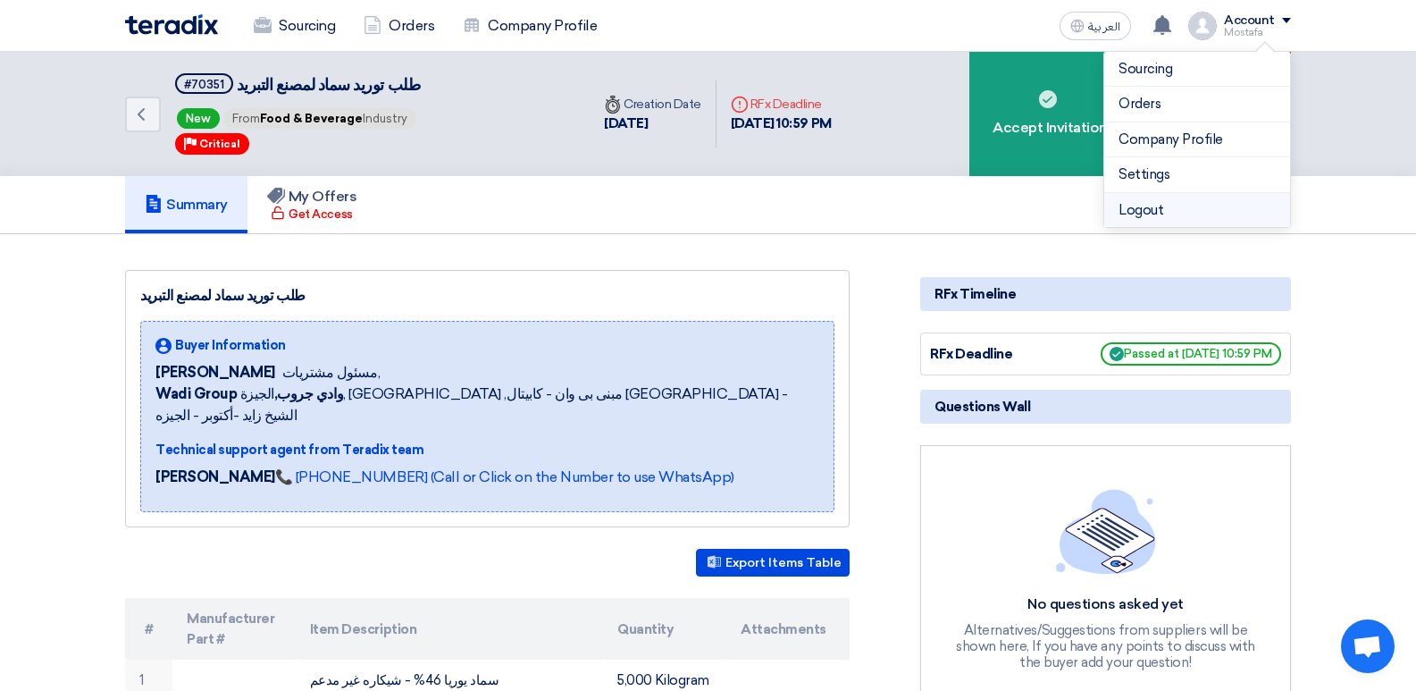
click at [1137, 202] on li "Logout" at bounding box center [1197, 210] width 186 height 35
